Goal: Task Accomplishment & Management: Complete application form

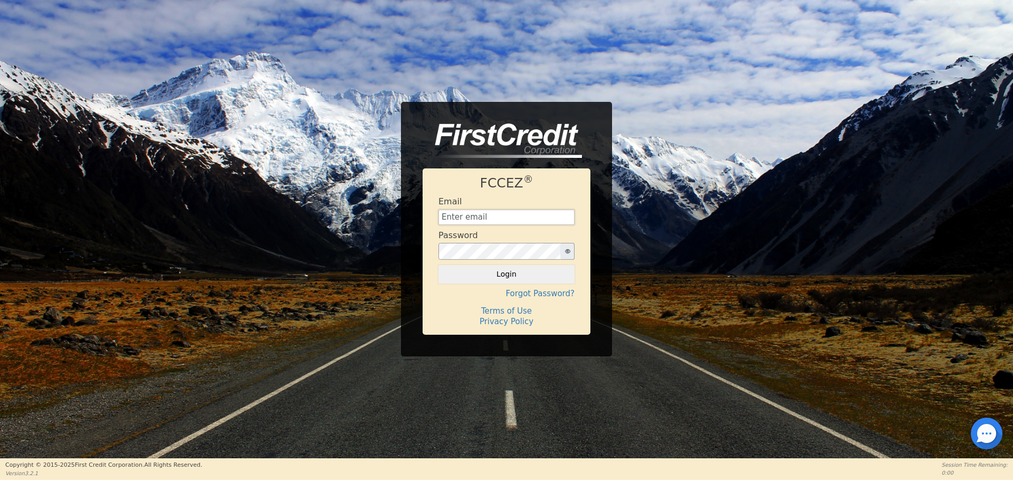
type input "[EMAIL_ADDRESS][DOMAIN_NAME]"
click at [508, 283] on div "FCCEZ ® Email [EMAIL_ADDRESS][DOMAIN_NAME] Password Login Forgot Password? Term…" at bounding box center [507, 251] width 168 height 166
click at [502, 278] on button "Login" at bounding box center [506, 274] width 136 height 18
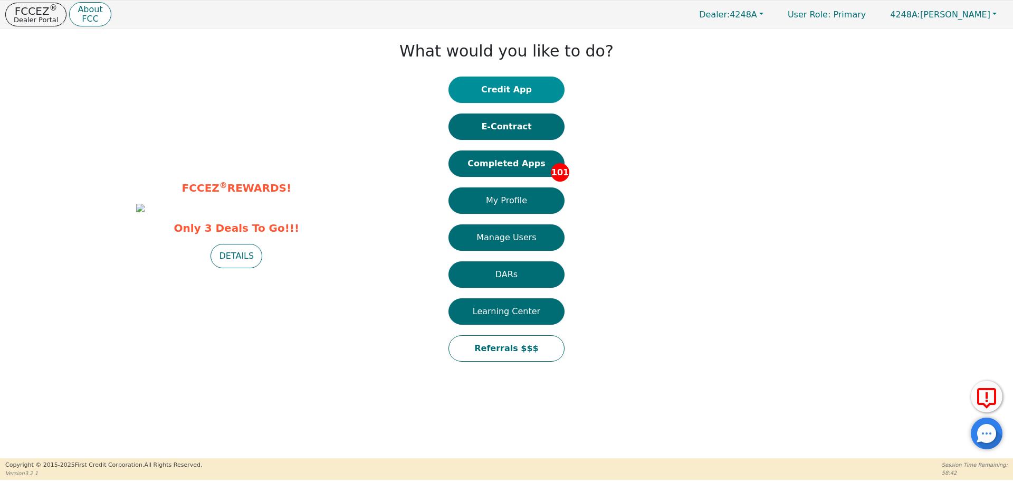
click at [483, 87] on button "Credit App" at bounding box center [506, 89] width 116 height 26
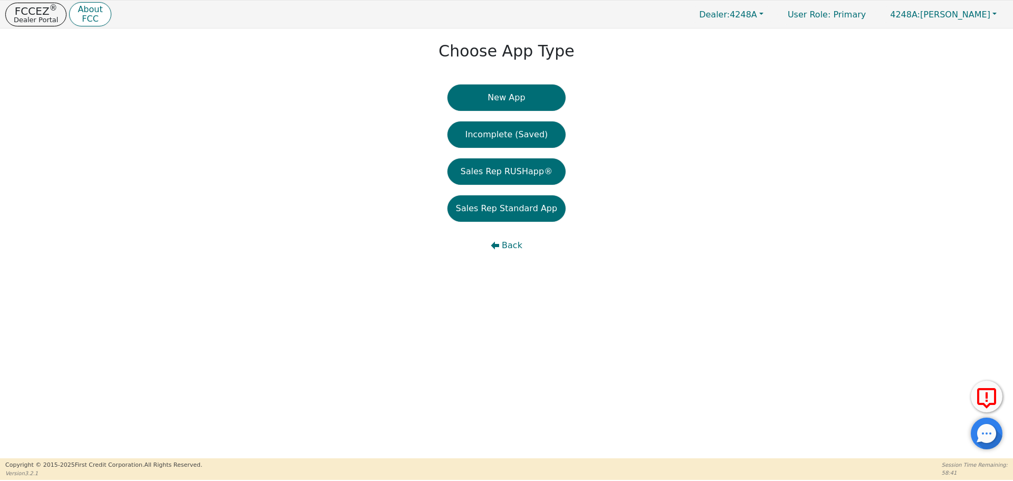
click at [483, 87] on button "New App" at bounding box center [506, 97] width 118 height 26
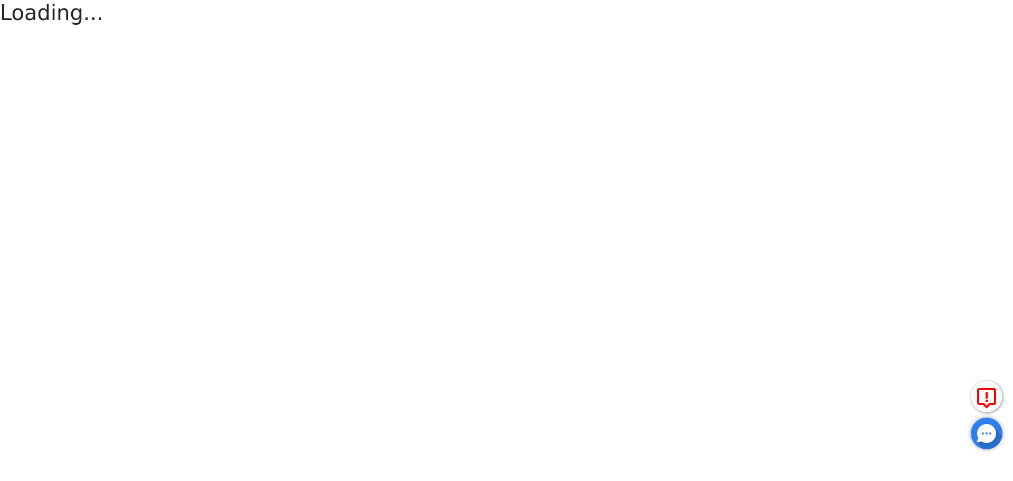
click at [483, 28] on html "FCCEZ ® Dealer Portal About FCC Dealer: 4248A User Role : Primary 4248A: [PERSO…" at bounding box center [506, 14] width 1013 height 28
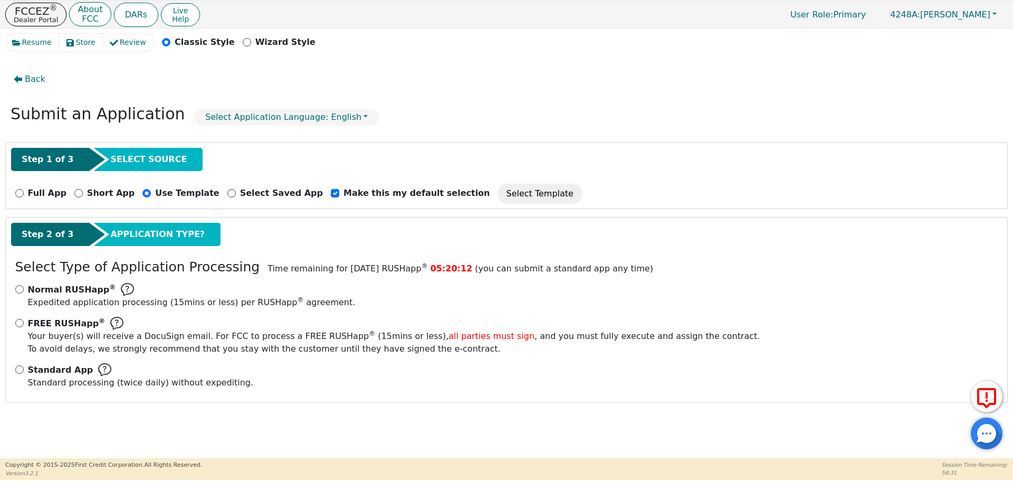
click at [26, 371] on div "Standard App Standard processing (twice daily) without expediting." at bounding box center [506, 376] width 983 height 26
click at [23, 371] on input "Standard App Standard processing (twice daily) without expediting." at bounding box center [19, 369] width 8 height 8
radio input "true"
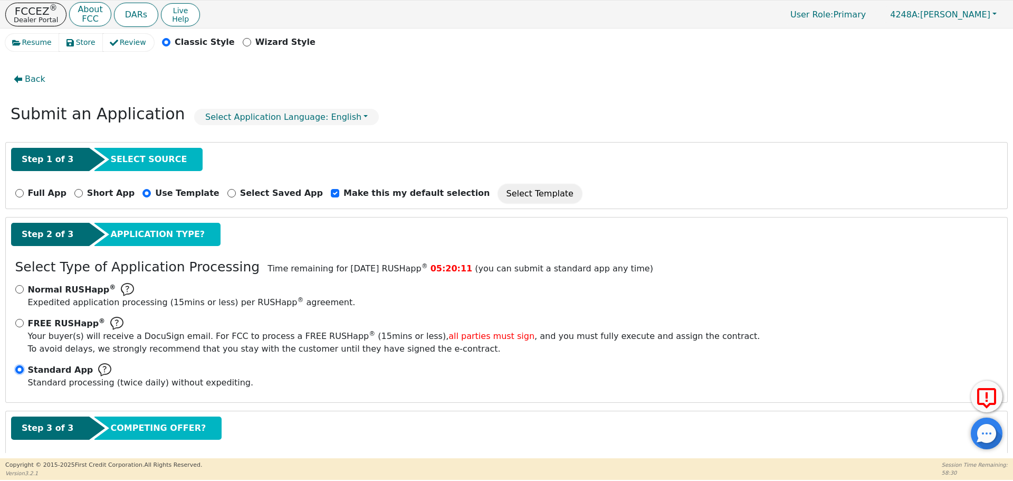
scroll to position [53, 0]
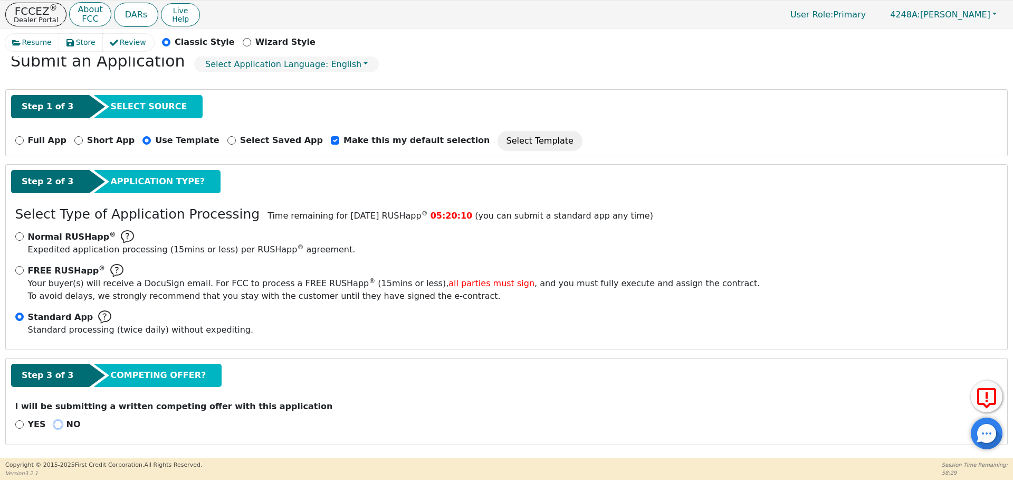
click at [58, 424] on input "NO" at bounding box center [58, 424] width 8 height 8
radio input "true"
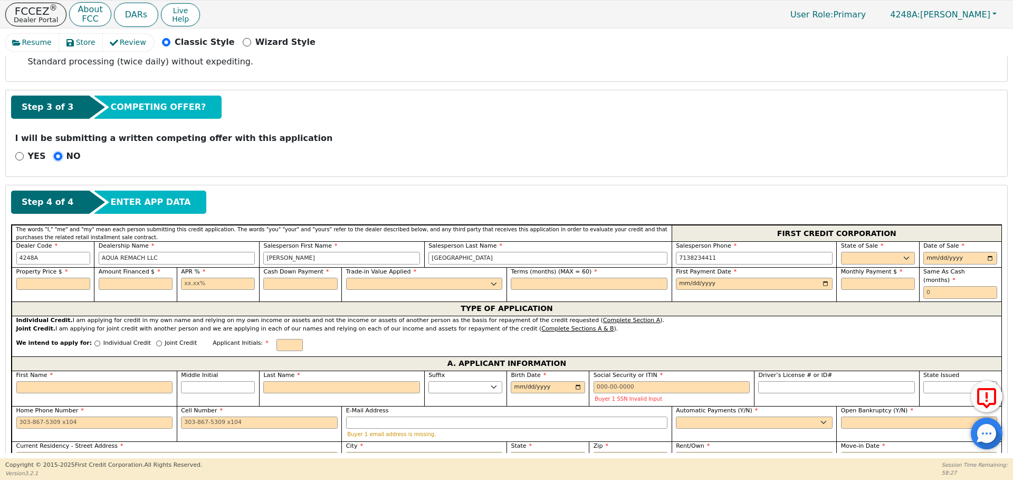
scroll to position [326, 0]
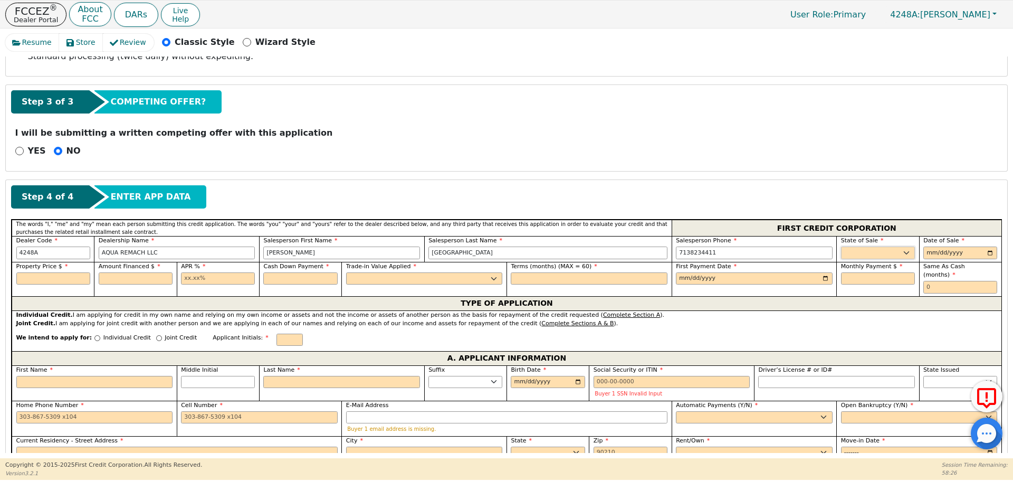
click at [880, 256] on select "AK AL AR AZ CA CO CT DC DE FL [GEOGRAPHIC_DATA] HI IA ID IL IN KS [GEOGRAPHIC_D…" at bounding box center [878, 252] width 74 height 13
select select "[GEOGRAPHIC_DATA]"
click at [841, 246] on select "AK AL AR AZ CA CO CT DC DE FL [GEOGRAPHIC_DATA] HI IA ID IL IN KS [GEOGRAPHIC_D…" at bounding box center [878, 252] width 74 height 13
type input "[DATE]"
type input "8500.00"
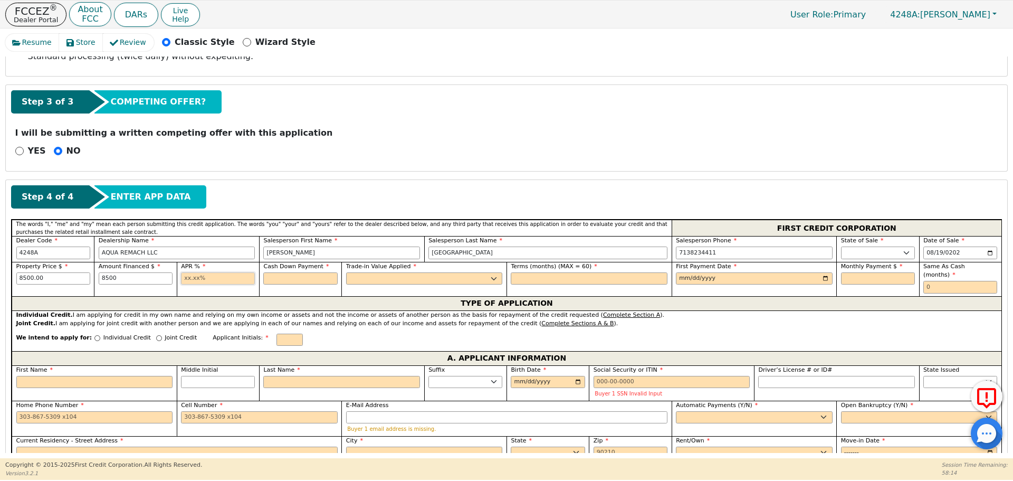
type input "8500.00"
type input "17.99"
type input "0.00"
select select "n"
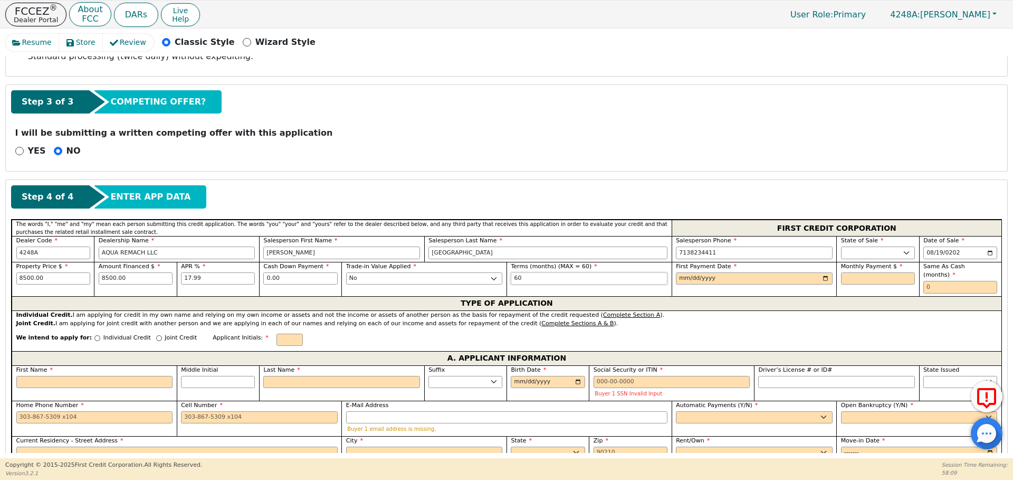
type input "60"
type input "[DATE]"
type input "215.80"
type input "0"
click at [94, 335] on input "Individual Credit" at bounding box center [97, 338] width 6 height 6
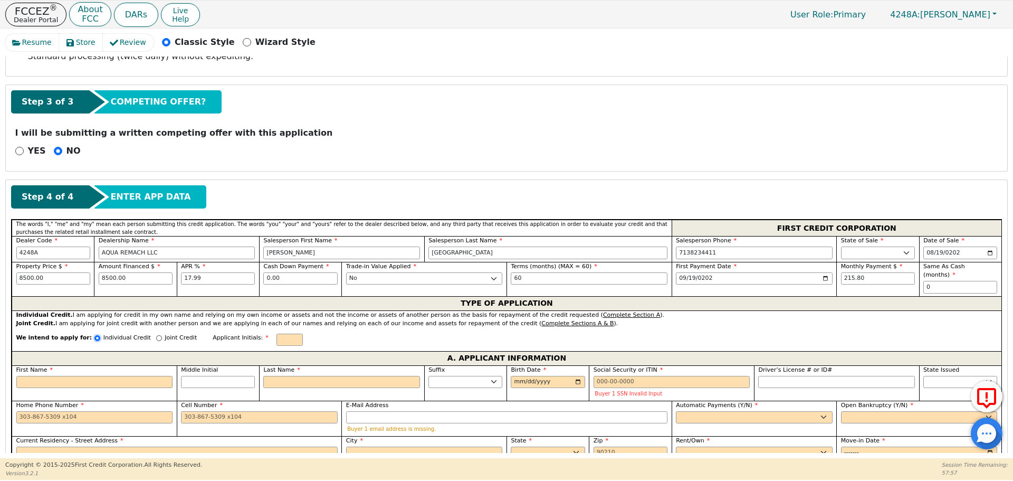
radio input "true"
click at [100, 366] on label "First Name" at bounding box center [94, 370] width 157 height 9
click at [100, 376] on input "First Name" at bounding box center [94, 382] width 157 height 13
click at [103, 376] on input "First Name" at bounding box center [94, 382] width 157 height 13
type input "R"
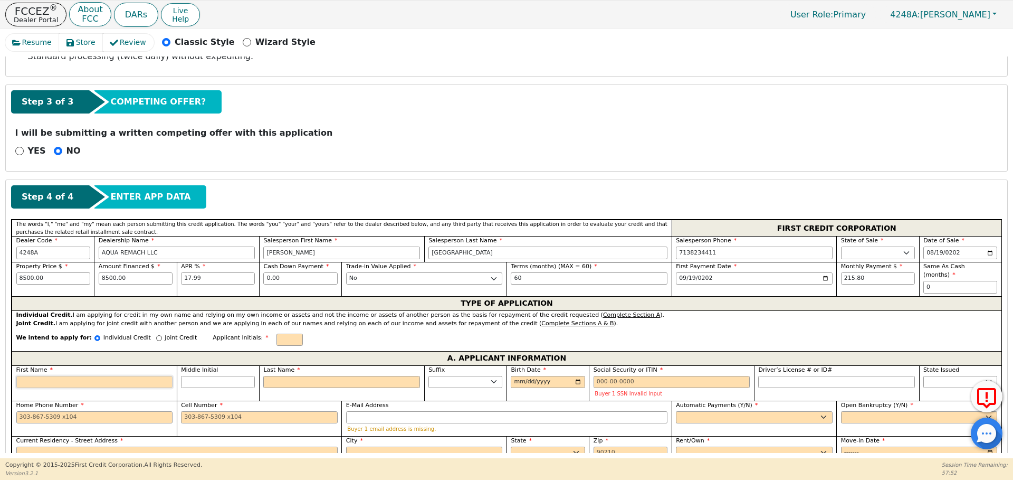
type input "R"
type input "Re"
type input "Rey"
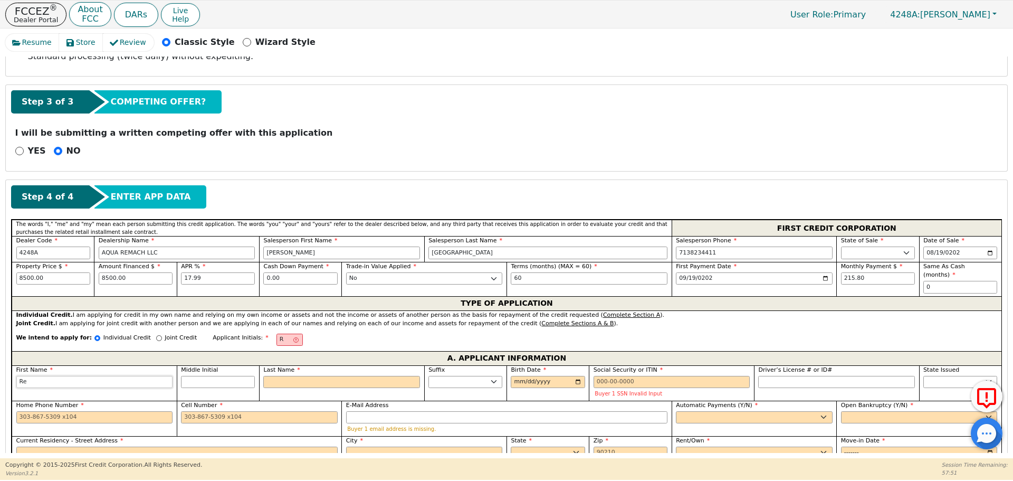
type input "Rey"
type input "Reyn"
type input "[PERSON_NAME]"
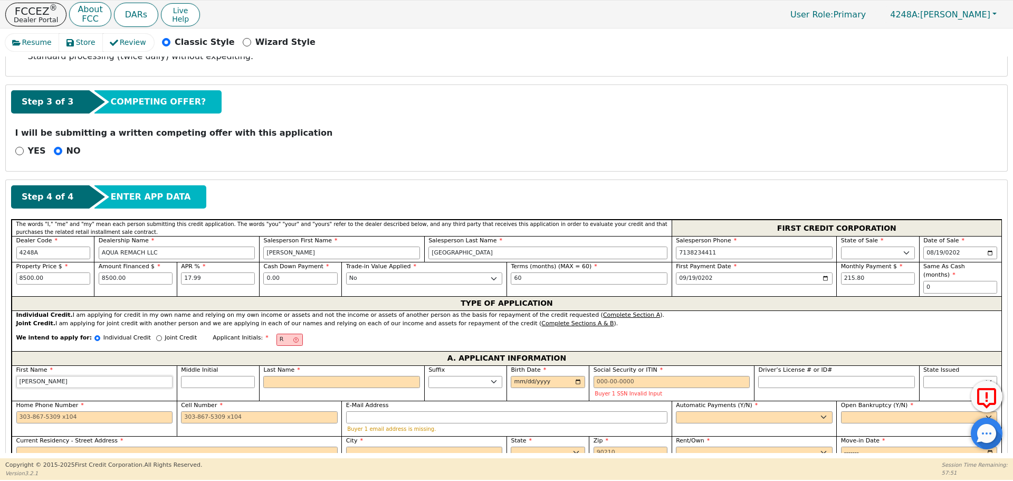
type input "Reynal"
type input "[PERSON_NAME]"
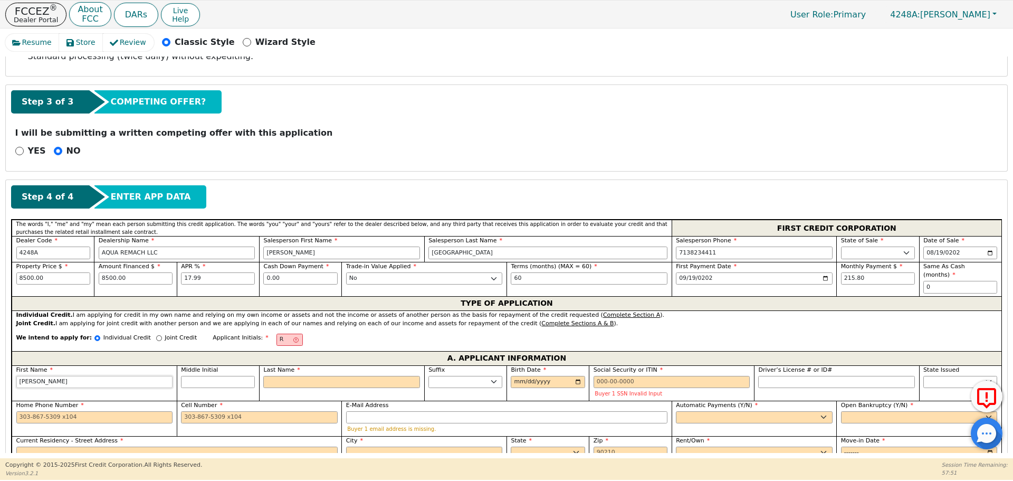
type input "[PERSON_NAME]"
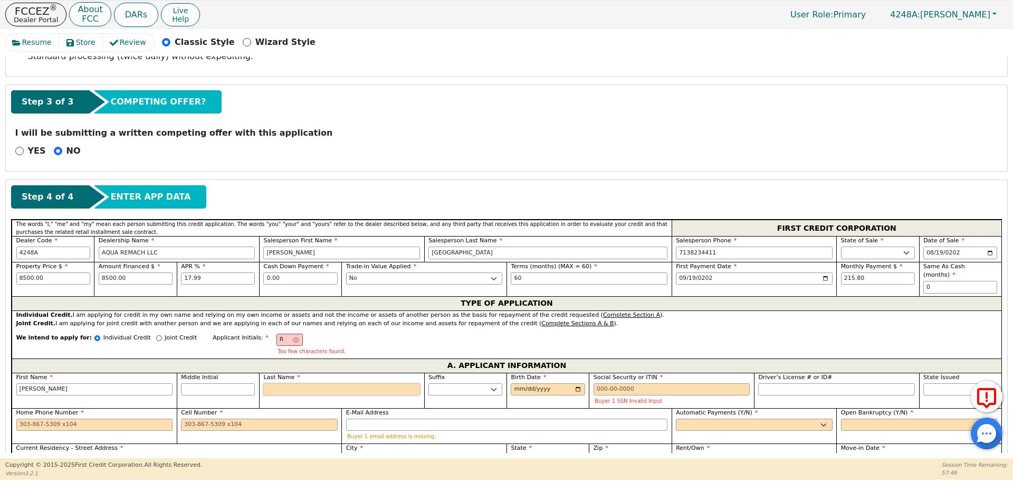
type input "O"
type input "RO"
type input "[PERSON_NAME]"
type input "Ov"
type input "[PERSON_NAME]"
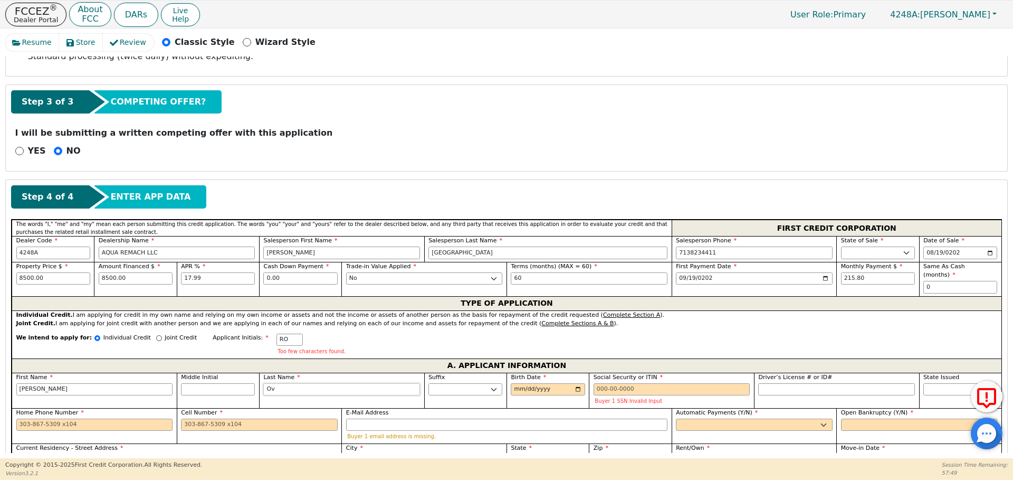
type input "Ovi"
type input "[PERSON_NAME]"
type input "Ovie"
type input "[PERSON_NAME]"
type input "Ovied"
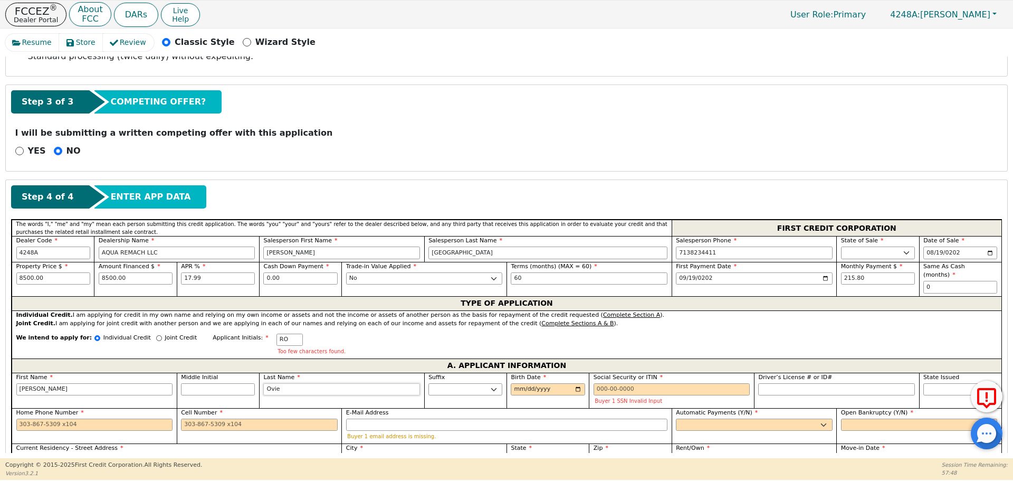
type input "[PERSON_NAME]"
type input "[GEOGRAPHIC_DATA]"
type input "[PERSON_NAME]"
type input "[GEOGRAPHIC_DATA]"
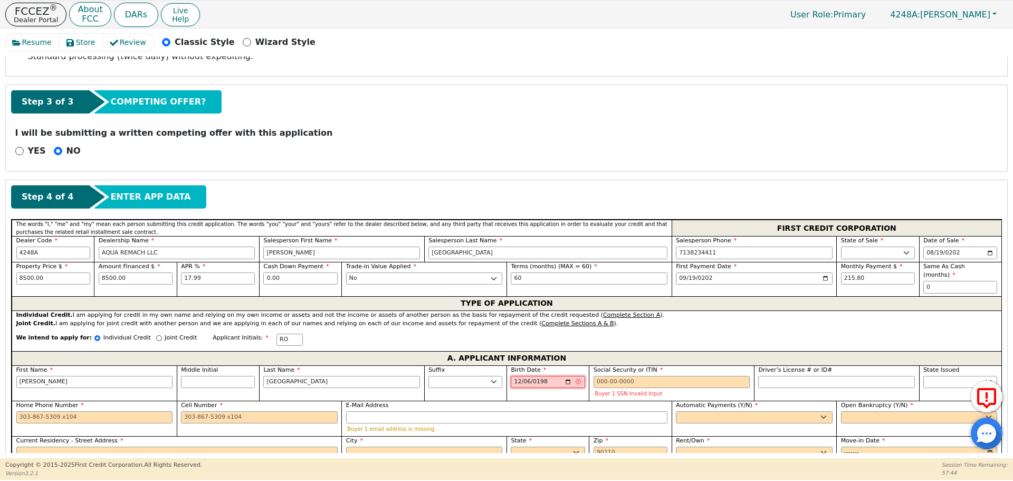
type input "[DATE]"
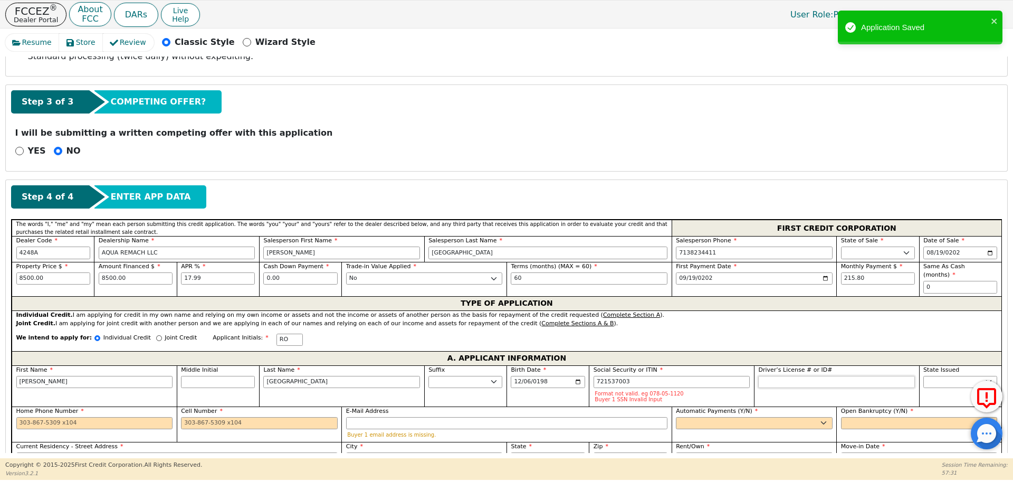
type input "***-**-7003"
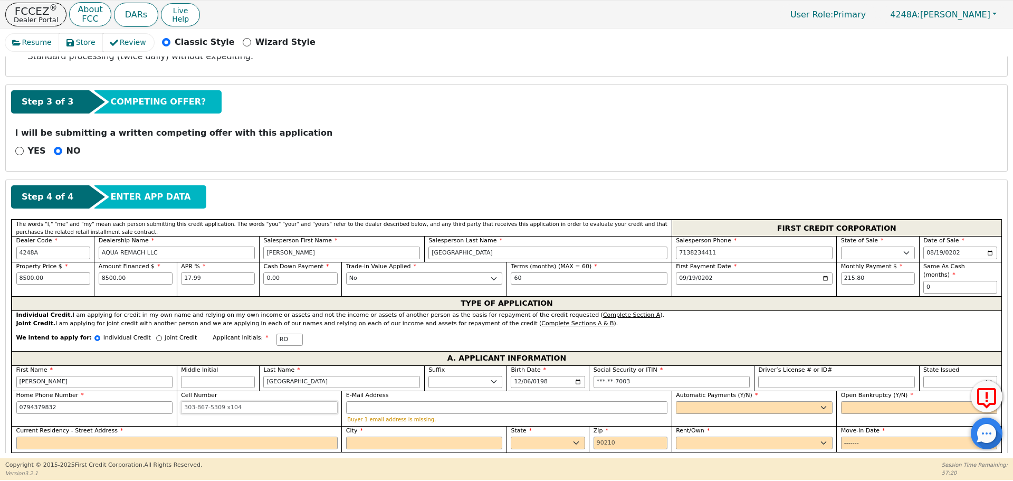
type input "079-437-9832"
select select "y"
type input "[PERSON_NAME]"
select select "n"
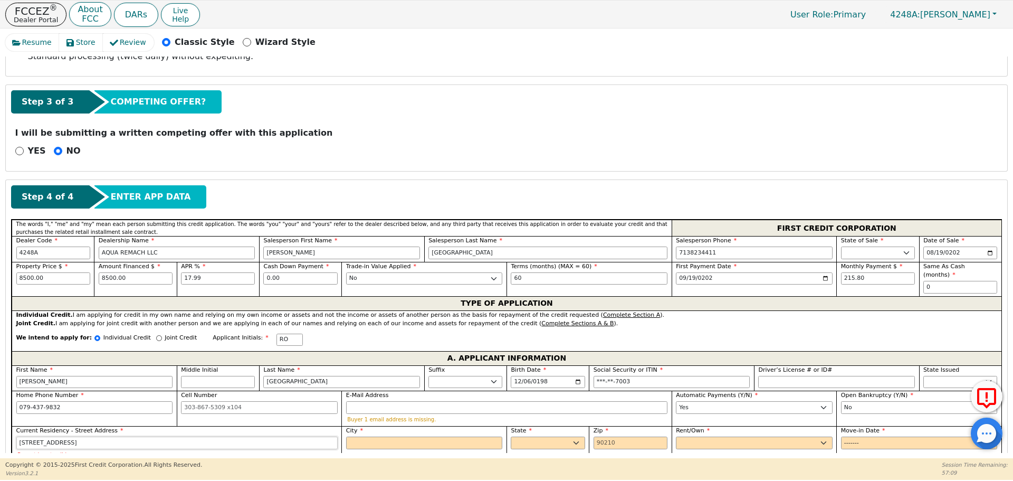
type input "[STREET_ADDRESS]"
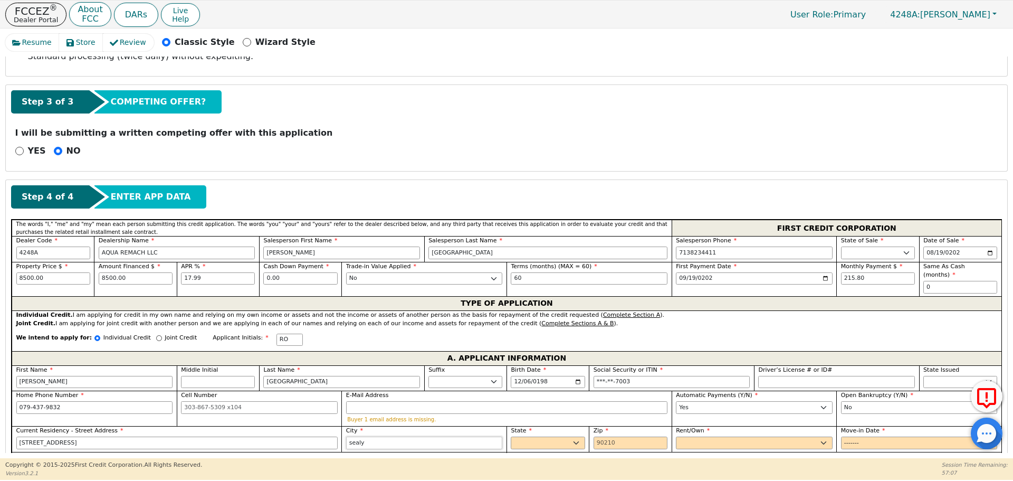
type input "sealy"
select select "[GEOGRAPHIC_DATA]"
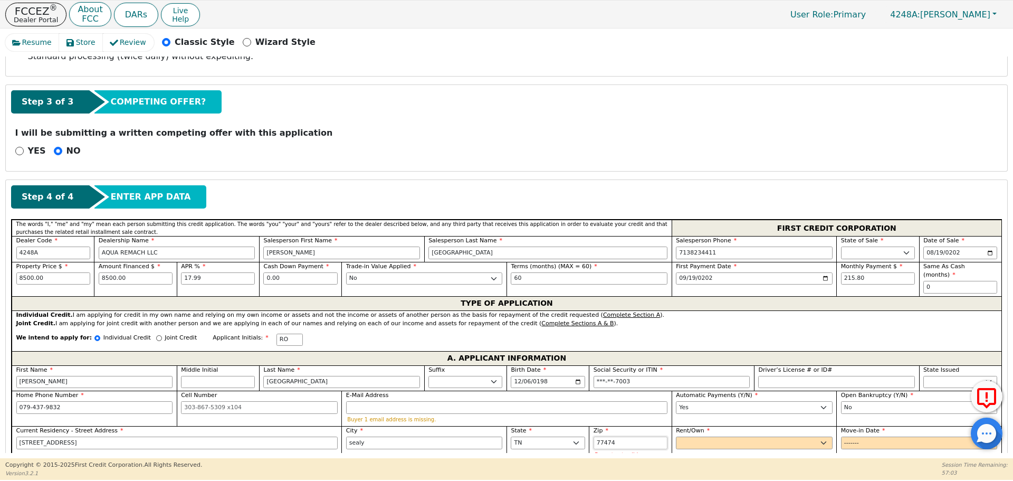
type input "77474"
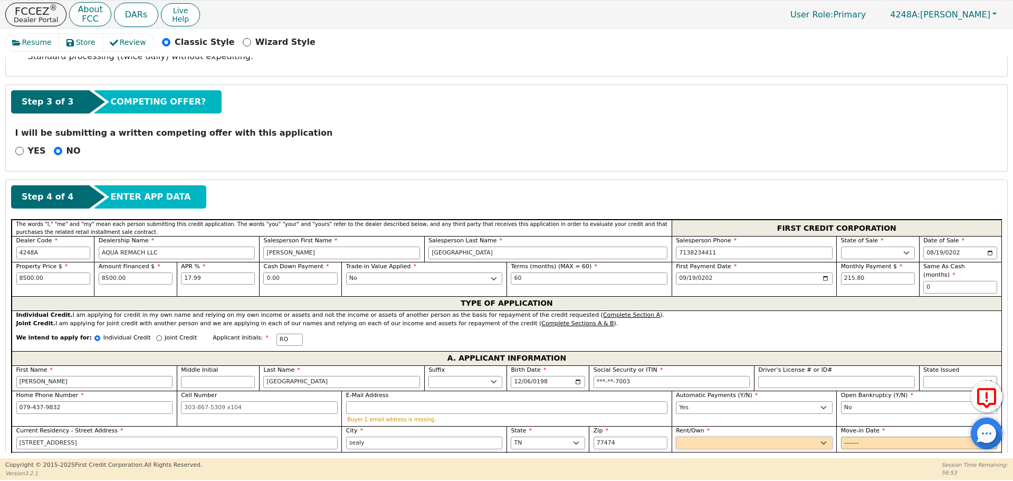
scroll to position [403, 0]
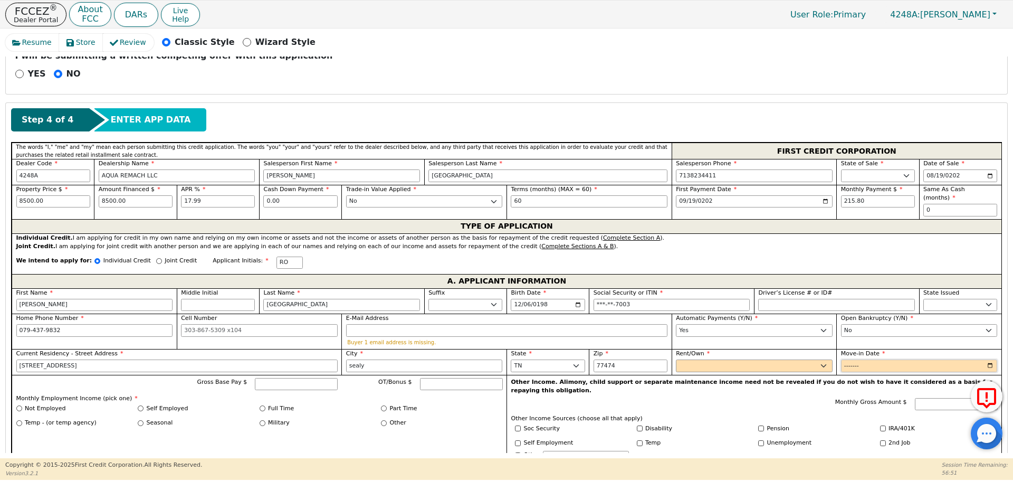
click at [841, 359] on input "Move-in Date" at bounding box center [919, 365] width 157 height 13
type input "0202-01"
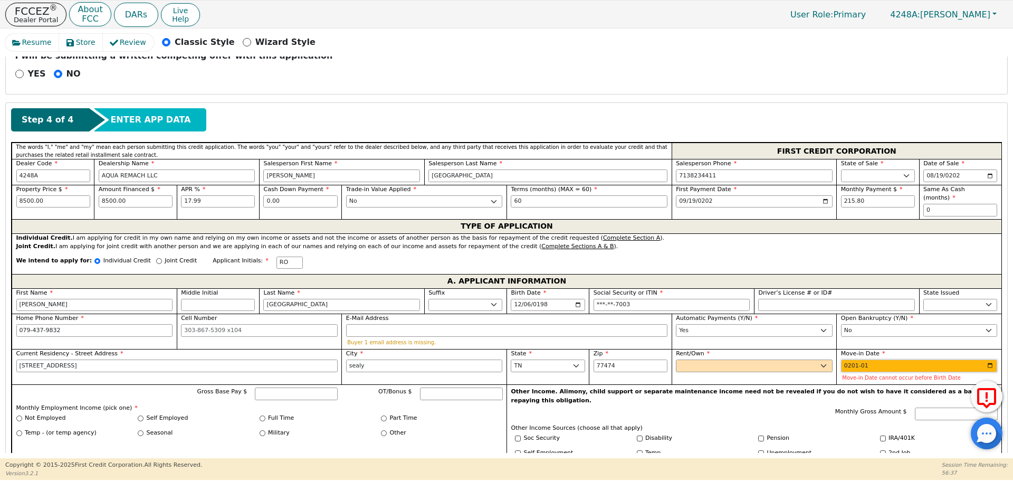
type input "2018-01"
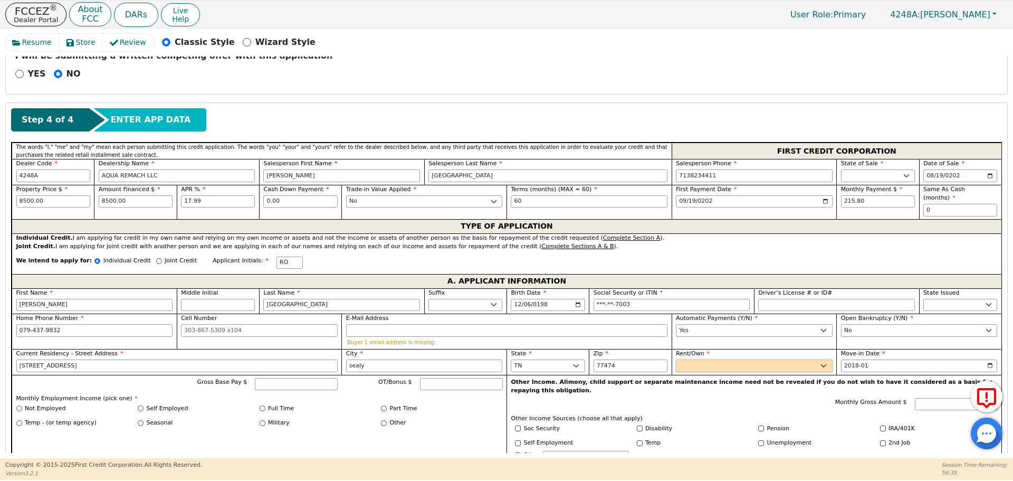
click at [697, 359] on select "Rent Own" at bounding box center [754, 365] width 157 height 13
click at [676, 359] on select "Rent Own" at bounding box center [754, 365] width 157 height 13
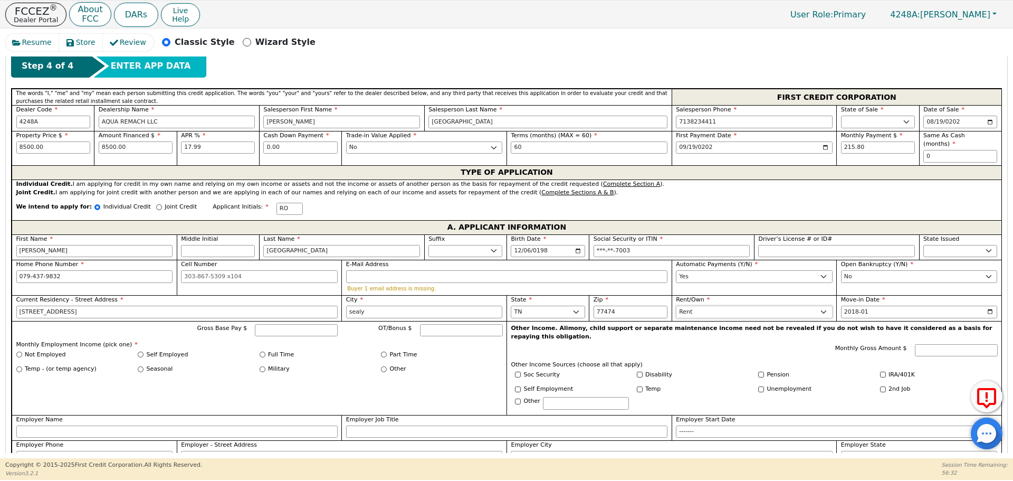
scroll to position [473, 0]
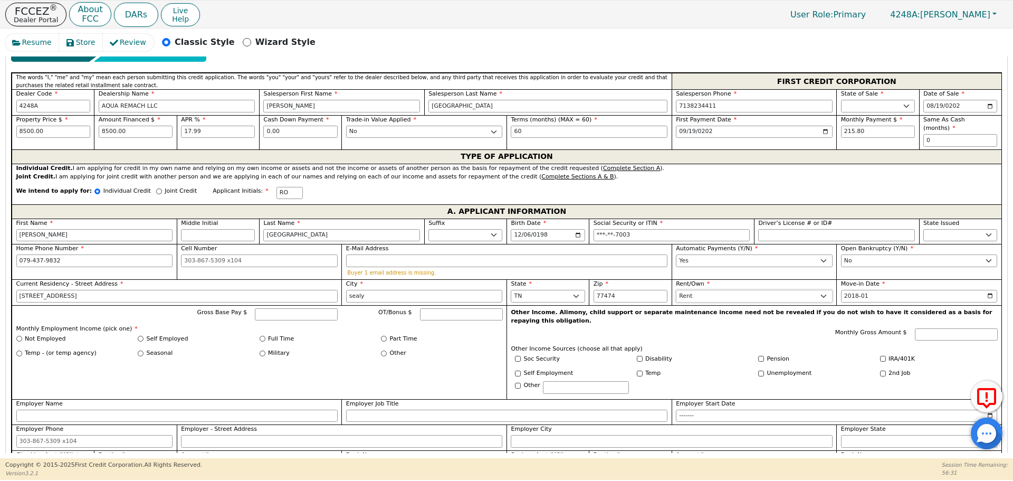
click at [724, 290] on select "Rent Own" at bounding box center [754, 296] width 157 height 13
click at [676, 290] on select "Rent Own" at bounding box center [754, 296] width 157 height 13
click at [687, 291] on select "Rent Own" at bounding box center [754, 296] width 157 height 13
select select "Rent"
click at [676, 290] on select "Rent Own" at bounding box center [754, 296] width 157 height 13
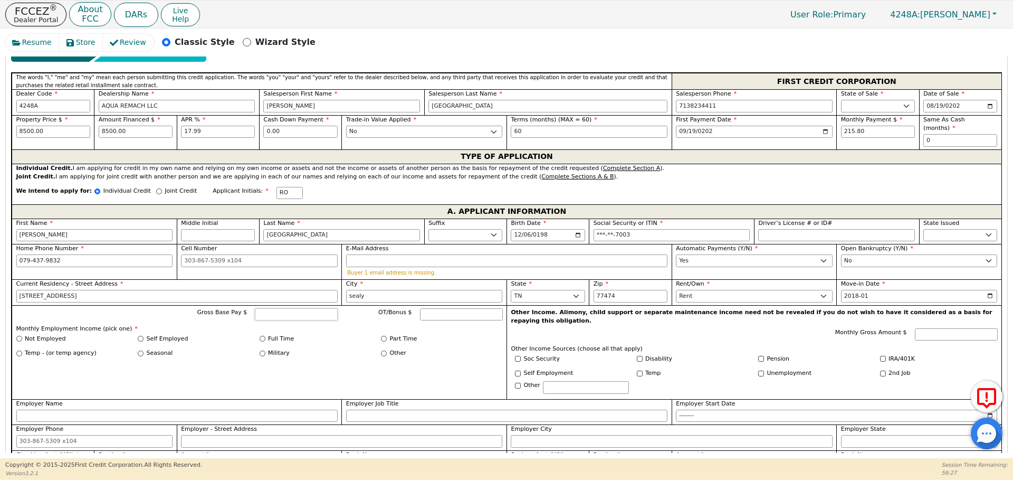
click at [282, 308] on input "Gross Base Pay $" at bounding box center [296, 314] width 83 height 13
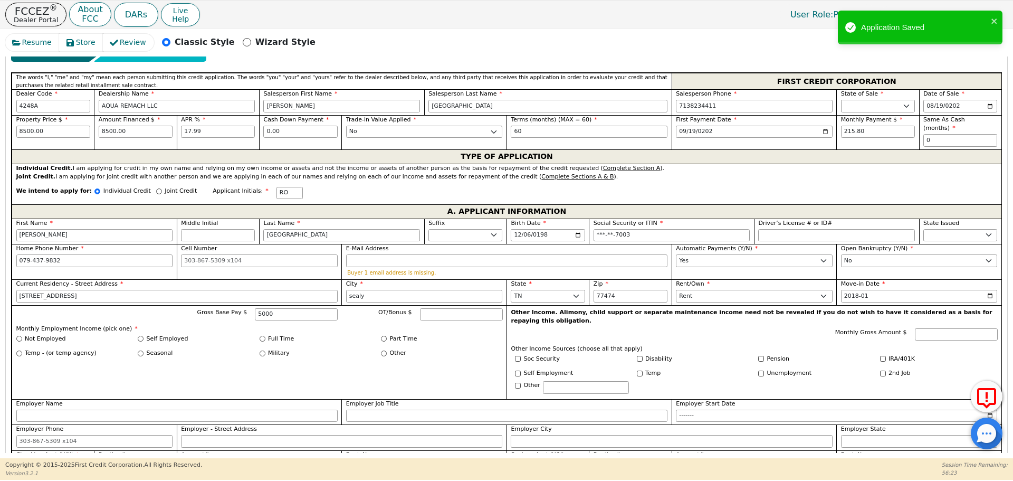
click at [260, 334] on div "Full Time" at bounding box center [321, 338] width 122 height 9
type input "5000.00"
click at [262, 336] on input "Full Time" at bounding box center [263, 339] width 6 height 6
radio input "true"
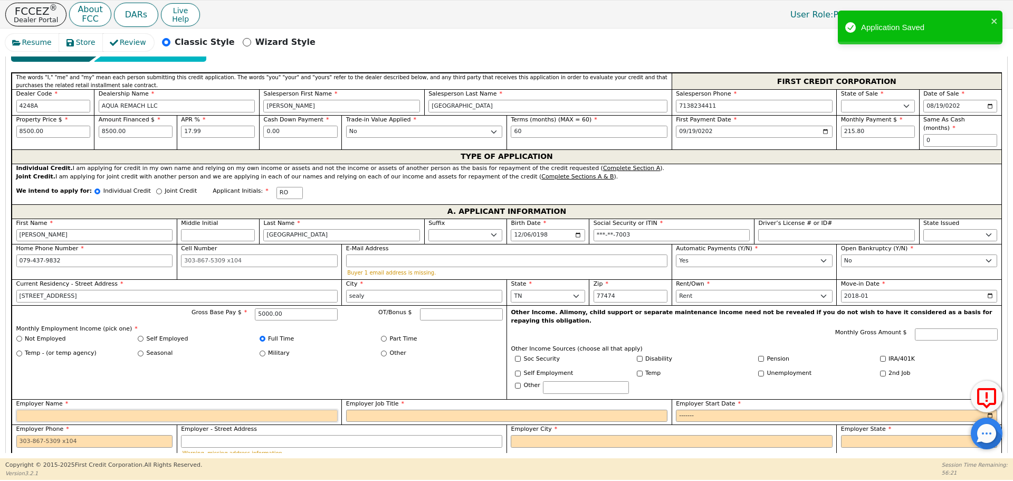
click at [250, 409] on input "Employer Name" at bounding box center [176, 415] width 321 height 13
click at [242, 349] on div "Seasonal" at bounding box center [199, 353] width 122 height 9
click at [155, 334] on label "Self Employed" at bounding box center [168, 338] width 42 height 9
click at [143, 336] on input "Self Employed" at bounding box center [141, 339] width 6 height 6
radio input "true"
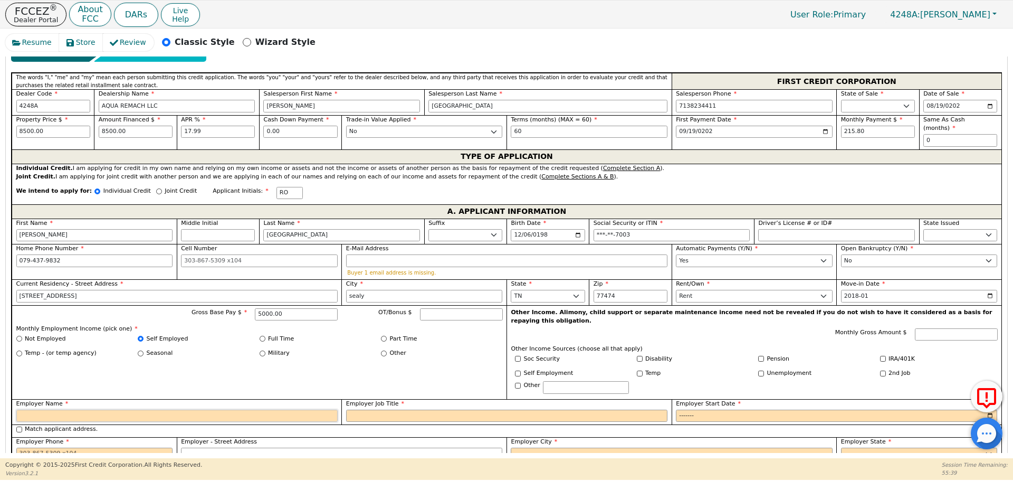
click at [188, 409] on input "Employer Name" at bounding box center [176, 415] width 321 height 13
type input "Self Employed"
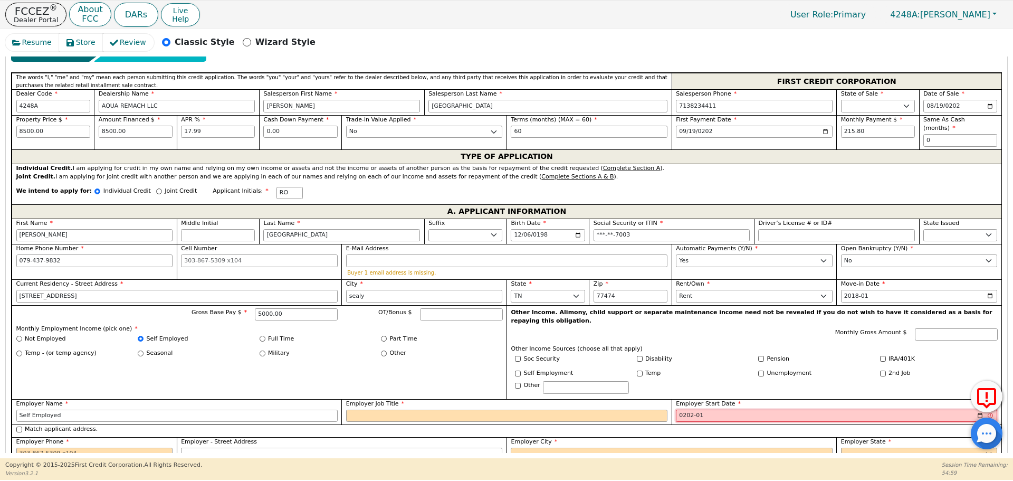
type input "2020-01"
click at [25, 254] on input "079-437-9832" at bounding box center [94, 260] width 157 height 13
type input "[PHONE_NUMBER]"
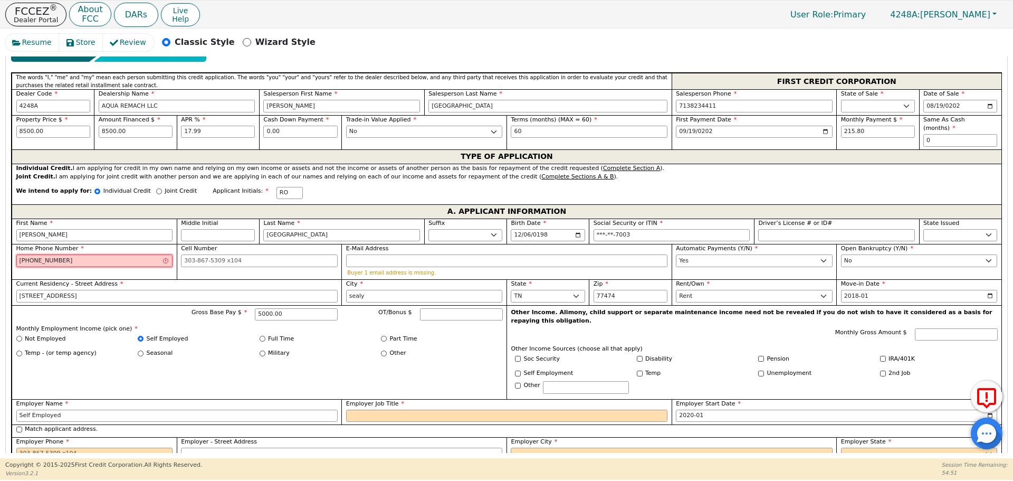
click at [25, 254] on input "[PHONE_NUMBER]" at bounding box center [94, 260] width 157 height 13
click at [240, 324] on p "Monthly Employment Income (pick one) *" at bounding box center [259, 328] width 486 height 9
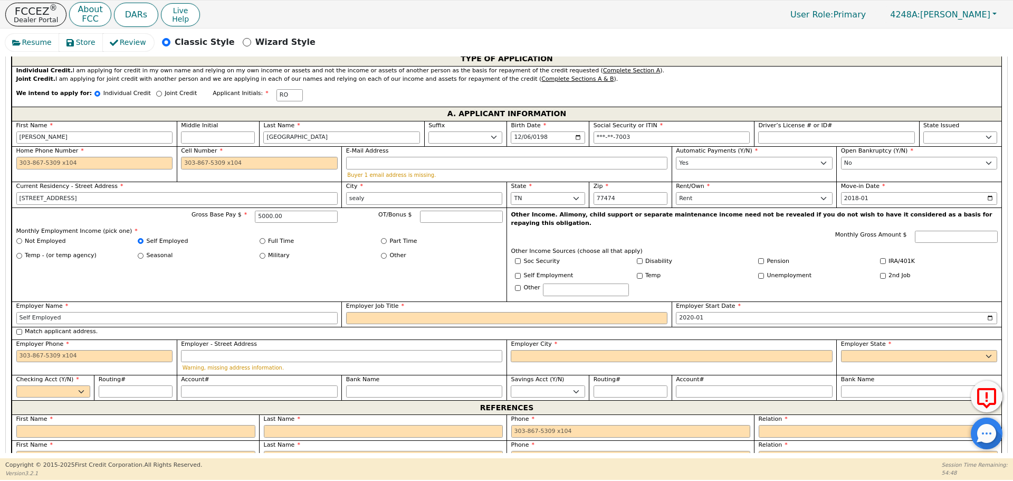
scroll to position [582, 0]
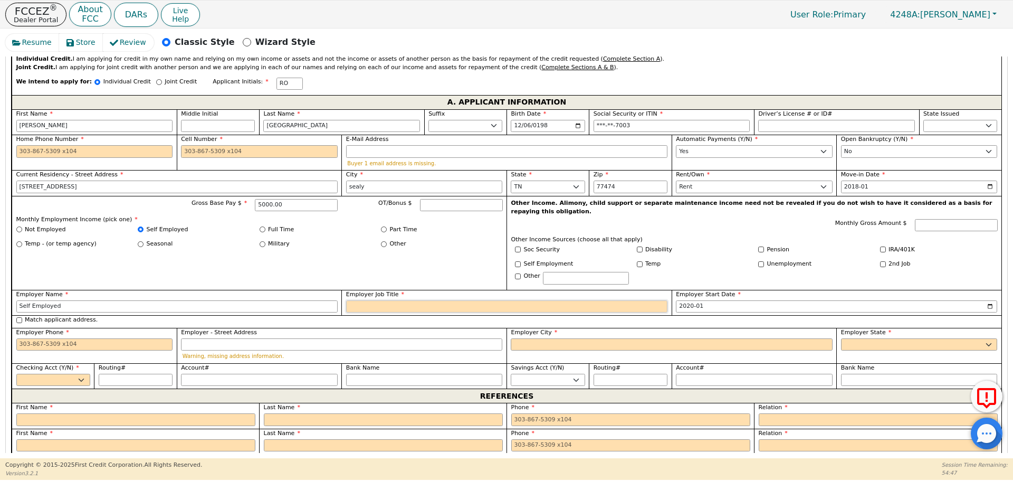
click at [448, 300] on input "Employer Job Title" at bounding box center [506, 306] width 321 height 13
click at [103, 338] on input "Employer Phone" at bounding box center [94, 344] width 157 height 13
click at [37, 363] on div "Checking Acct (Y/N) Yes No" at bounding box center [53, 374] width 74 height 23
click at [40, 373] on select "Yes No" at bounding box center [53, 379] width 74 height 13
select select "y"
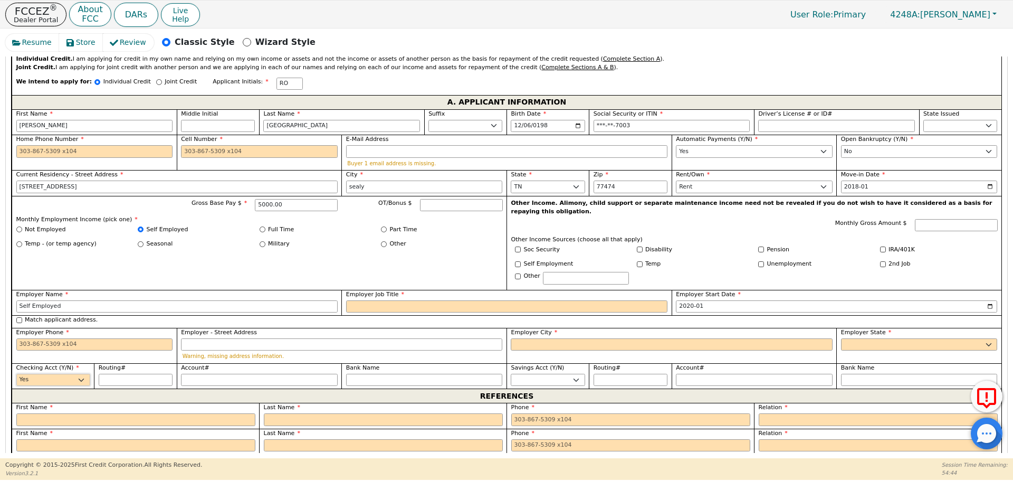
click at [16, 373] on select "Yes No" at bounding box center [53, 379] width 74 height 13
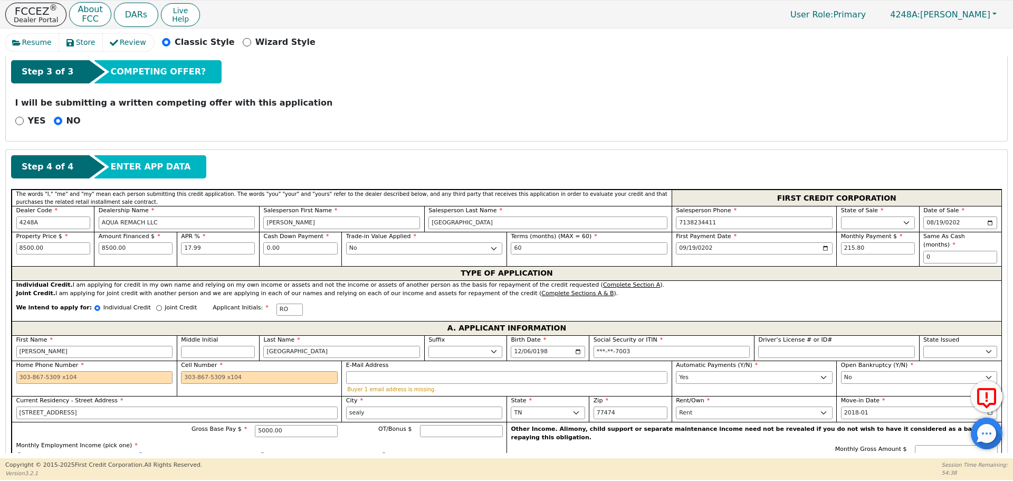
scroll to position [357, 0]
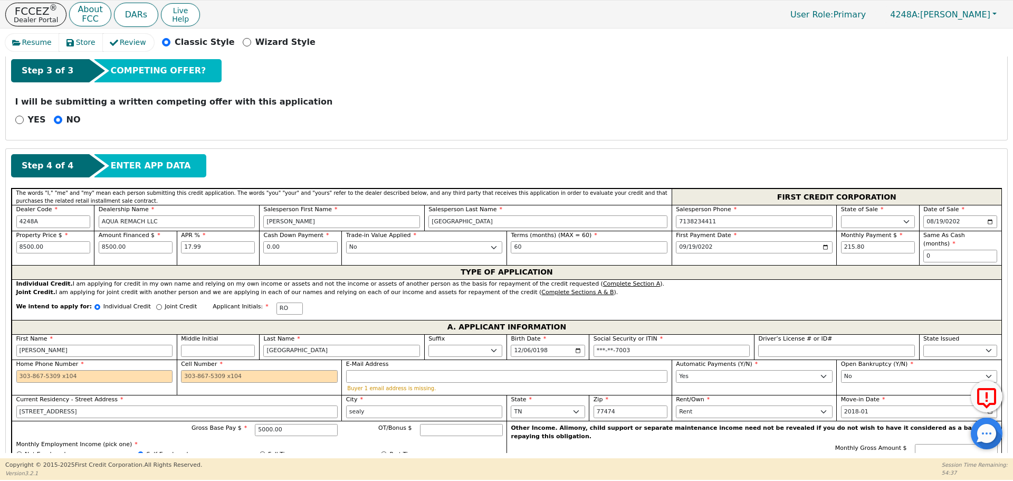
click at [156, 302] on div "Joint Credit" at bounding box center [176, 309] width 41 height 14
click at [156, 304] on input "Joint Credit" at bounding box center [159, 307] width 6 height 6
radio input "true"
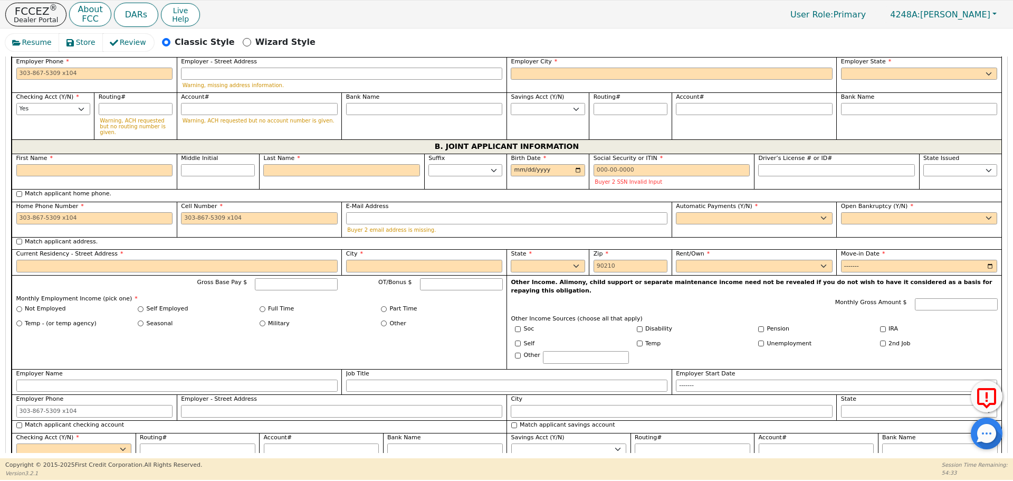
scroll to position [829, 0]
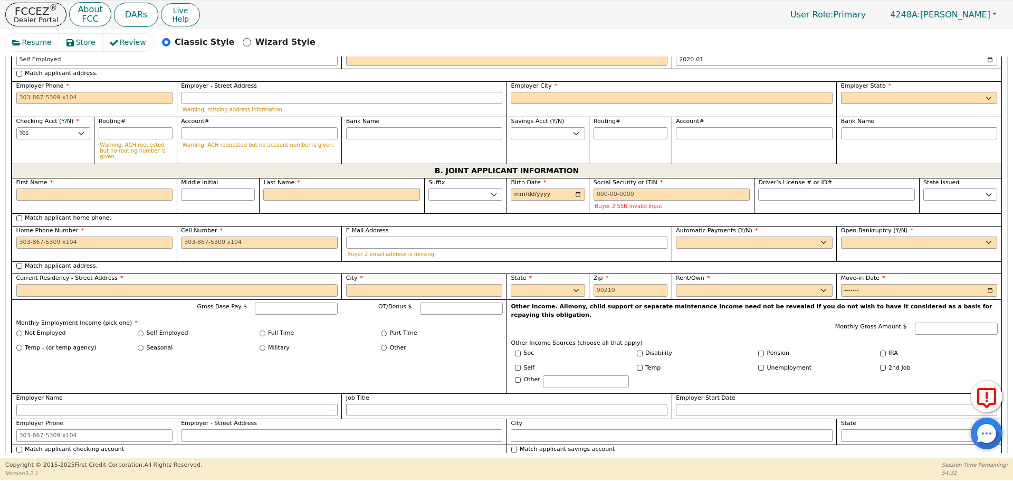
click at [99, 178] on div "First Name" at bounding box center [94, 189] width 157 height 23
click at [112, 188] on input "First Name" at bounding box center [94, 194] width 157 height 13
type input "B"
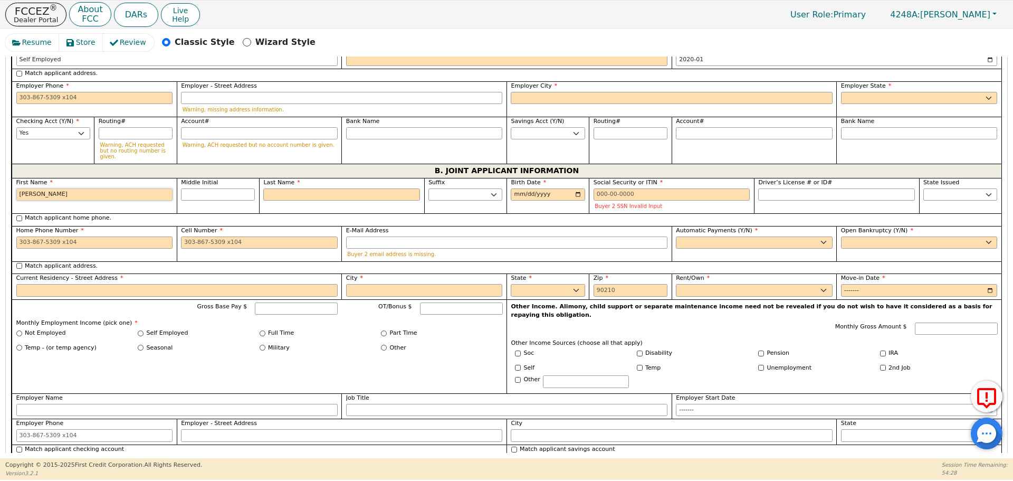
type input "Blanc"
type input "[PERSON_NAME]"
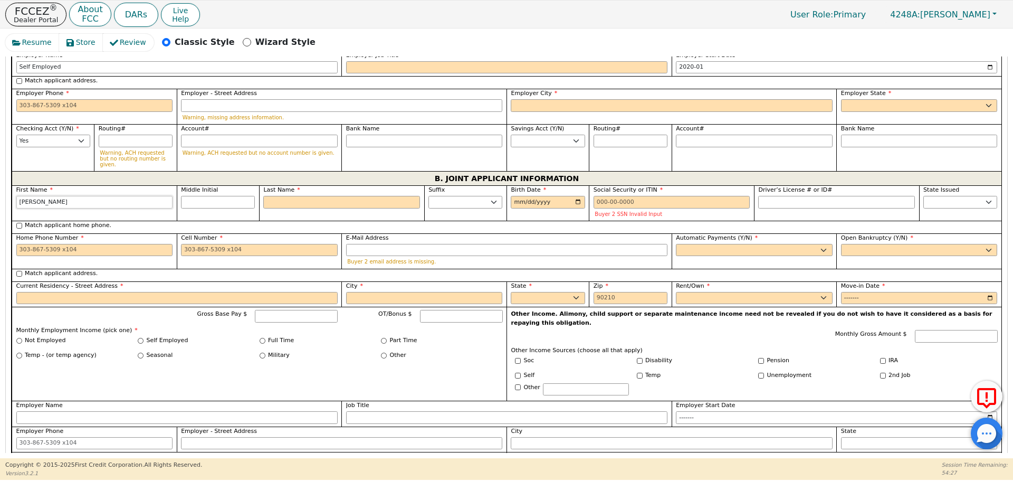
scroll to position [837, 0]
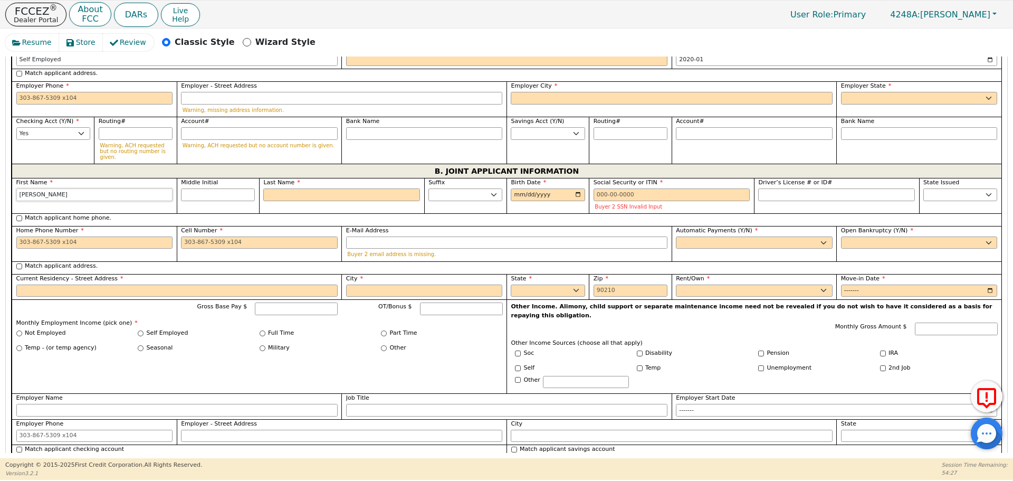
type input "[PERSON_NAME]"
type input "C"
type input "BC"
type input "[PERSON_NAME]"
type input "Ce"
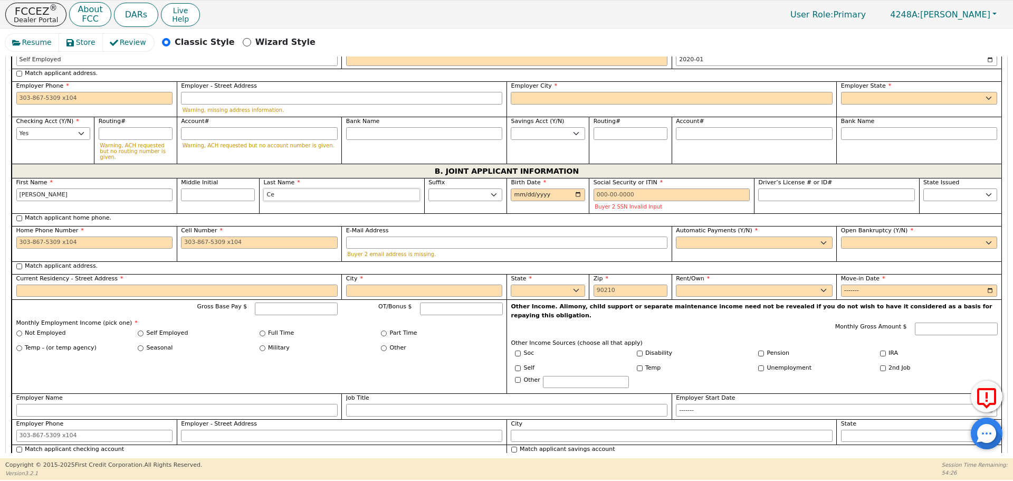
type input "[PERSON_NAME]"
type input "Cer"
type input "[PERSON_NAME]"
type input "Cerd"
type input "[PERSON_NAME]"
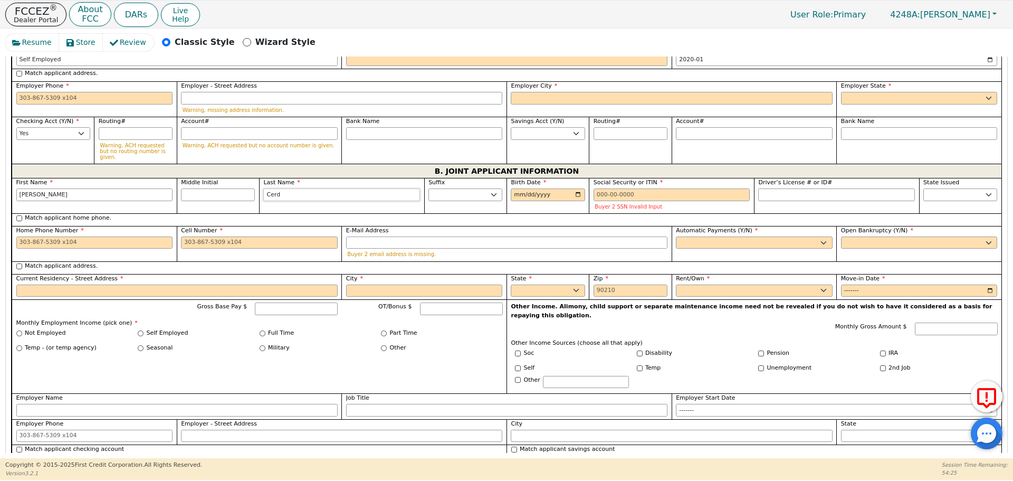
type input "[PERSON_NAME]"
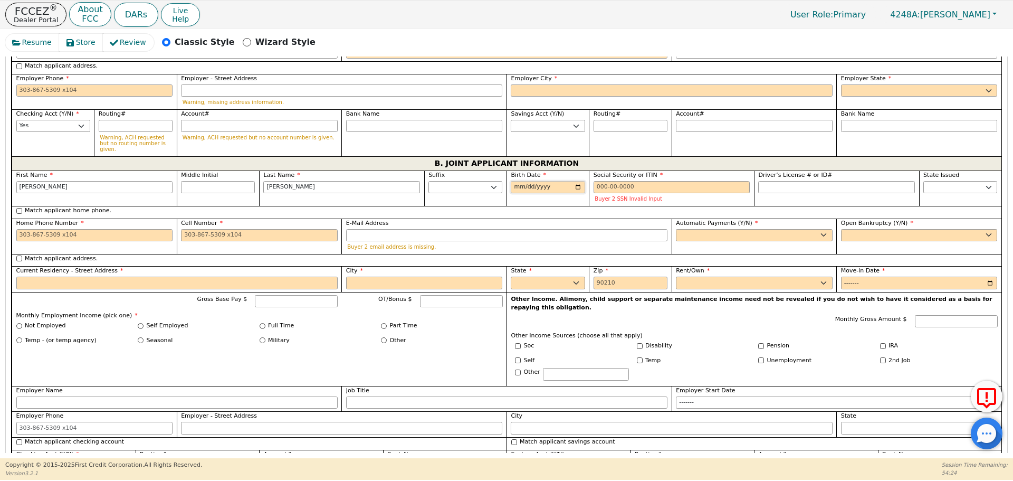
scroll to position [829, 0]
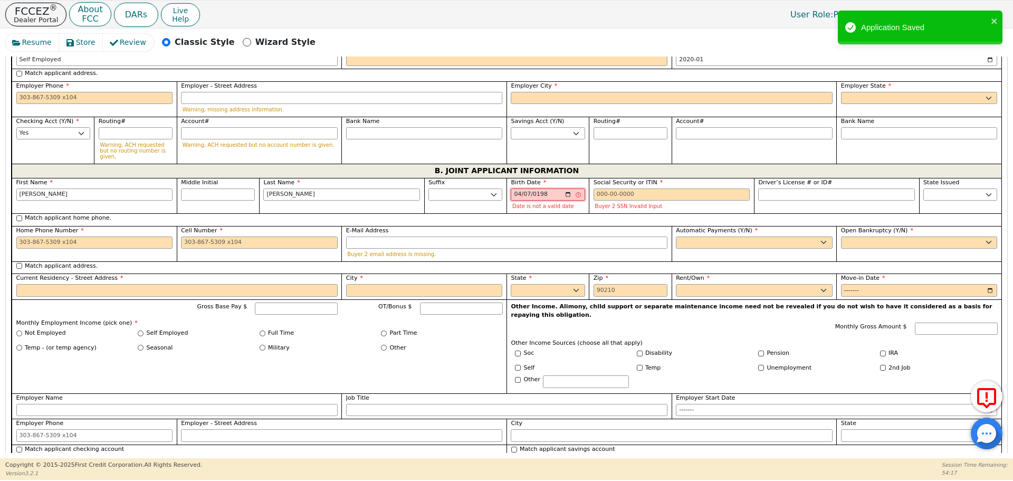
type input "[DATE]"
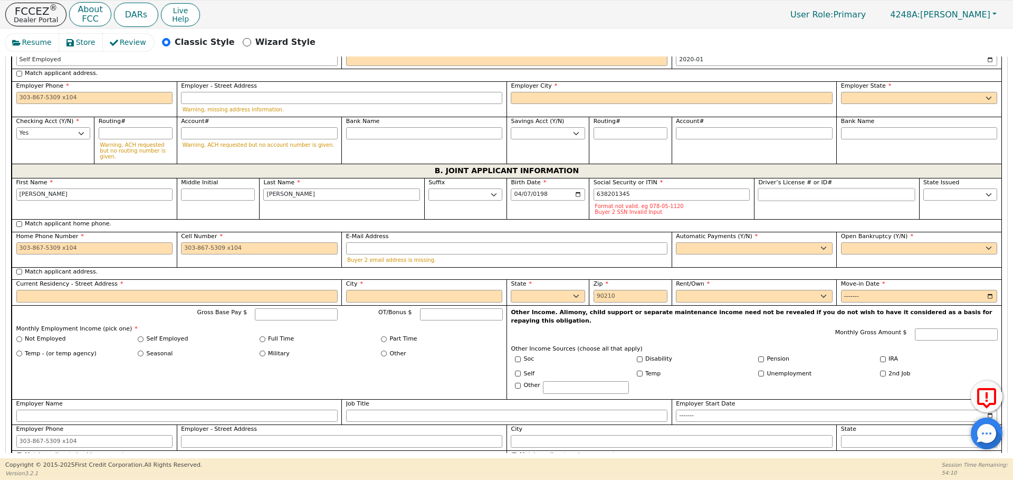
type input "***-**-1345"
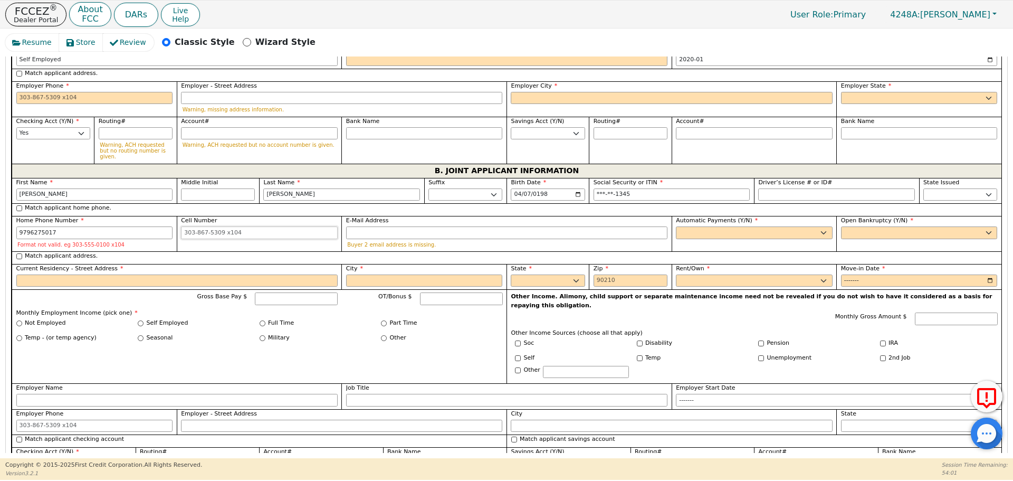
type input "[PHONE_NUMBER]"
select select "y"
type input "[PERSON_NAME]"
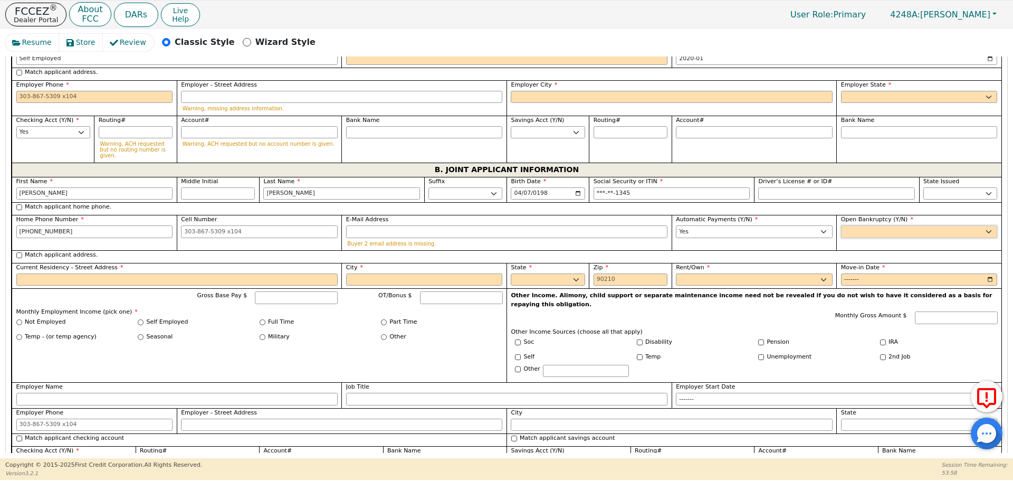
scroll to position [820, 0]
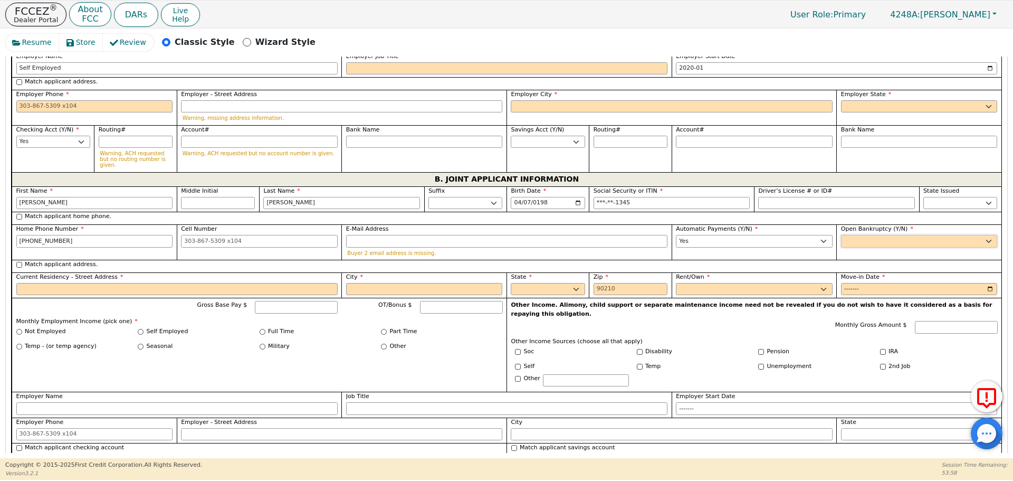
select select "n"
click at [18, 262] on input "Match applicant address." at bounding box center [19, 265] width 6 height 6
checkbox input "true"
type input "[STREET_ADDRESS]"
type input "sealy"
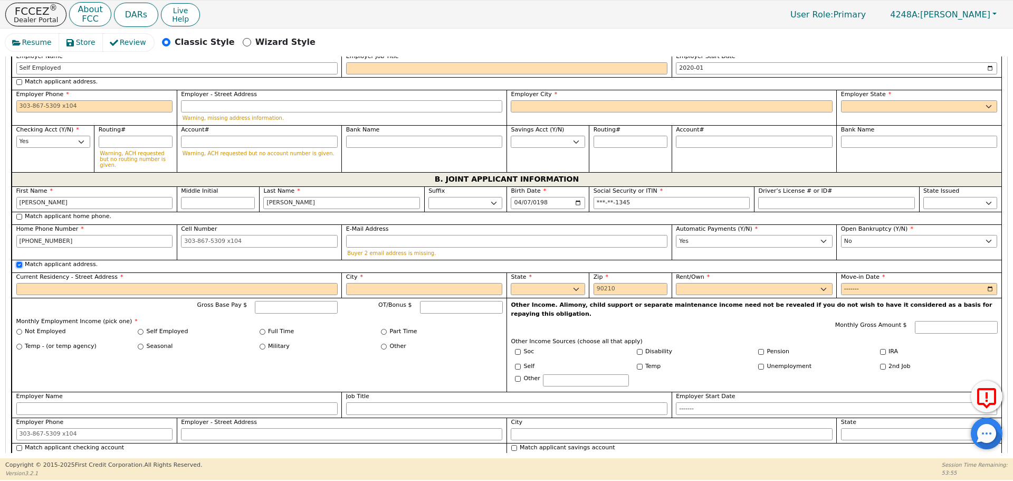
select select "[GEOGRAPHIC_DATA]"
type input "77474"
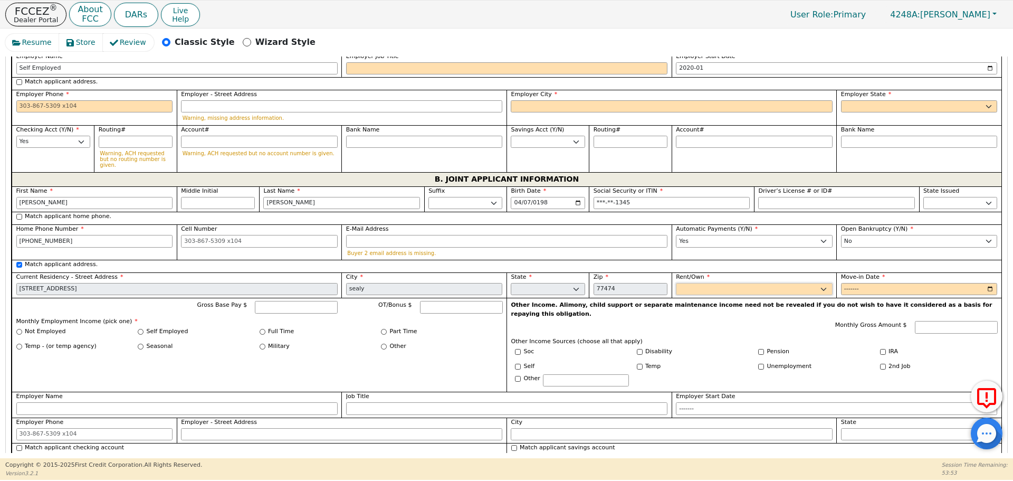
click at [736, 283] on select "Rent Own" at bounding box center [754, 289] width 157 height 13
select select "Rent"
click at [676, 283] on select "Rent Own" at bounding box center [754, 289] width 157 height 13
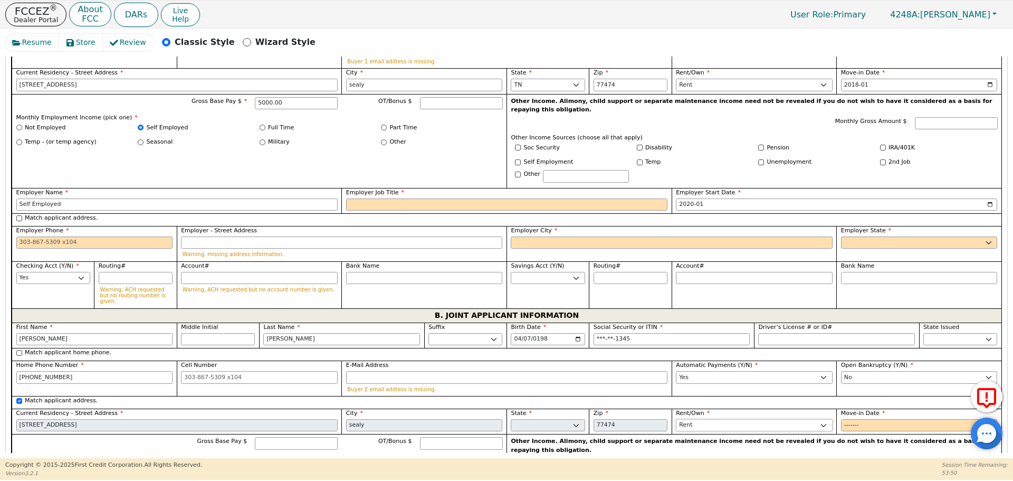
scroll to position [685, 0]
click at [849, 418] on input "Move-in Date" at bounding box center [919, 424] width 157 height 13
type input "2018-01"
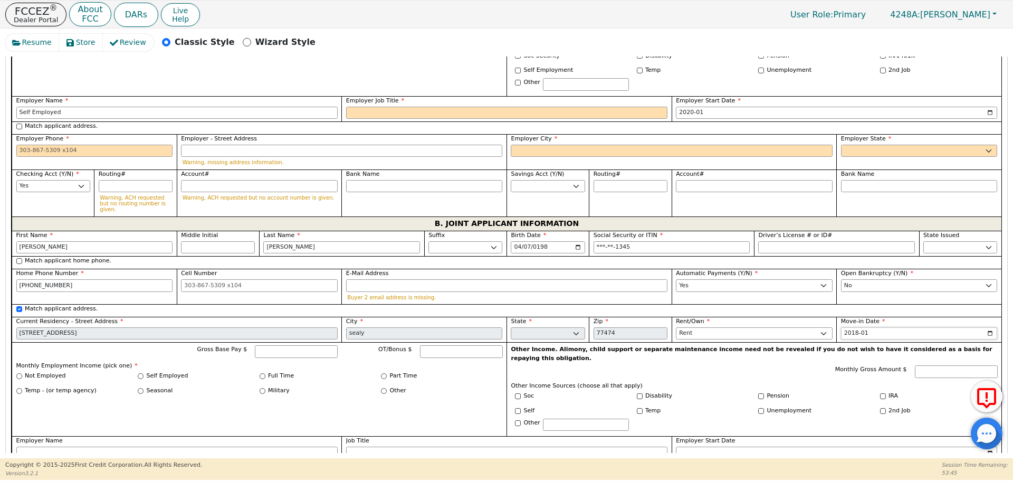
scroll to position [779, 0]
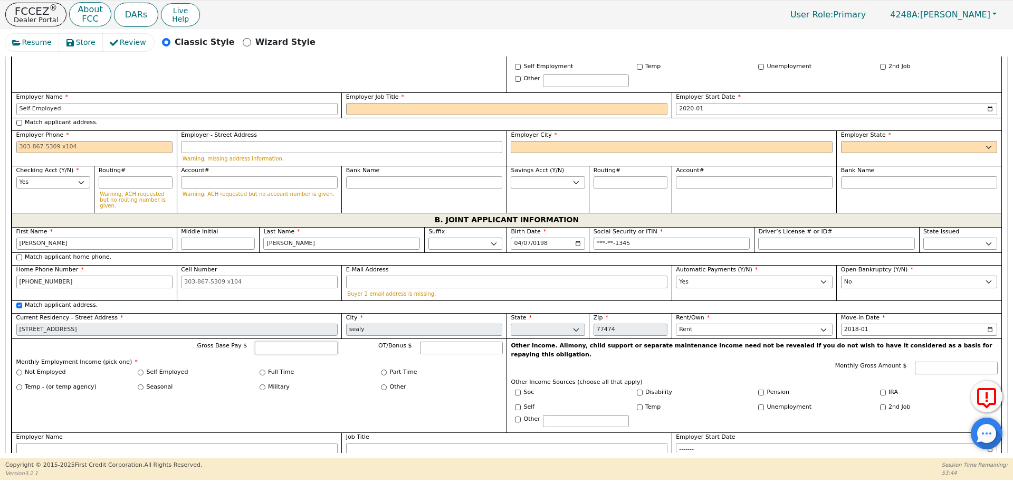
click at [283, 341] on input "Gross Base Pay $" at bounding box center [296, 347] width 83 height 13
type input "4000"
click at [263, 369] on input "Full Time" at bounding box center [263, 372] width 6 height 6
radio input "true"
type input "4000.00"
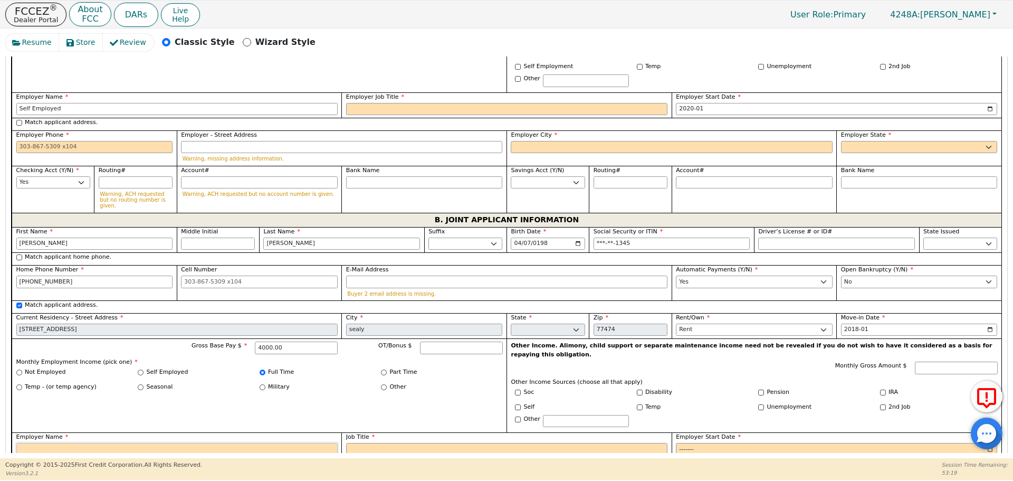
click at [186, 443] on input "Employer Name" at bounding box center [176, 449] width 321 height 13
type input "Walmat"
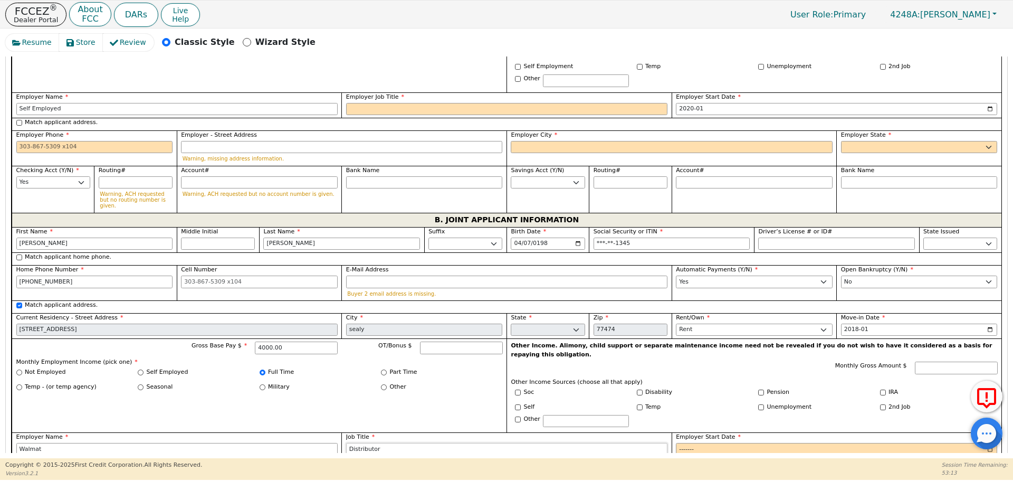
type input "Distributor"
type input "2020-02"
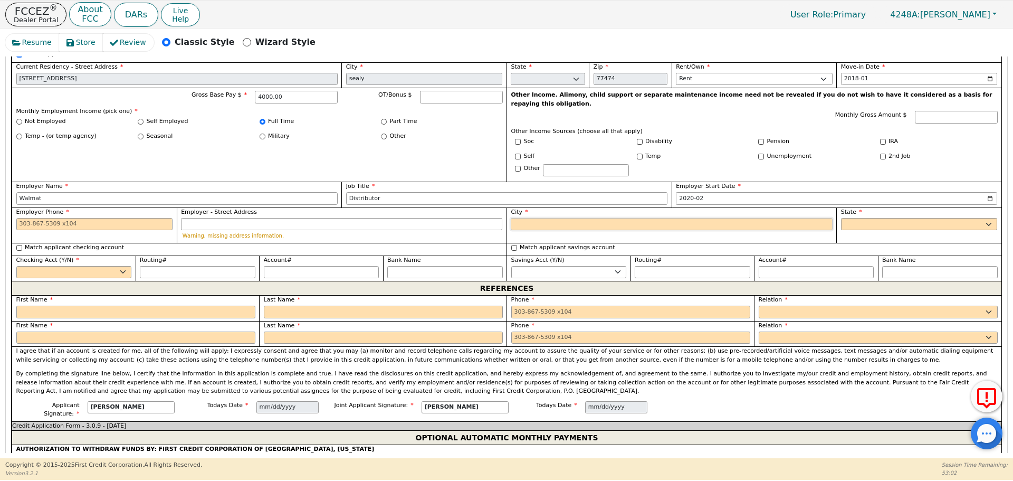
scroll to position [1032, 0]
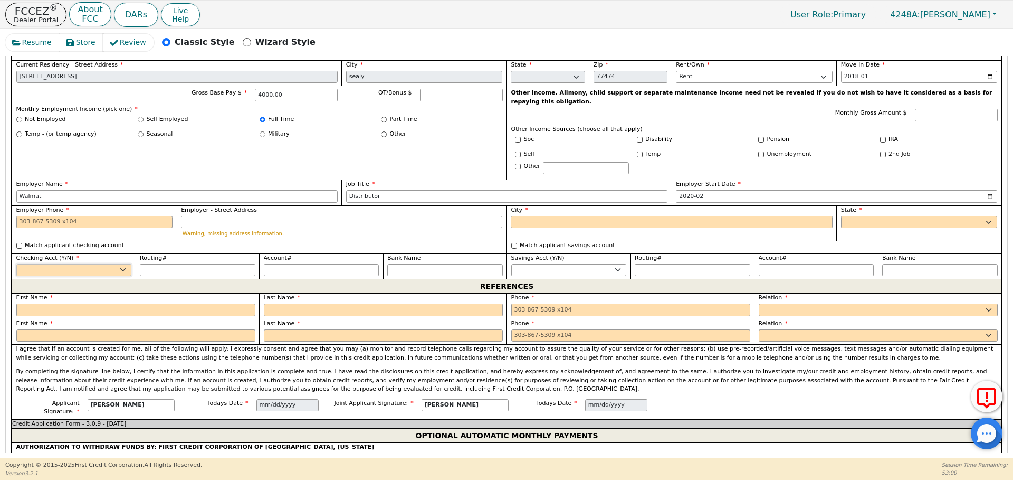
click at [90, 264] on select "Yes No" at bounding box center [74, 270] width 116 height 13
select select "y"
click at [16, 264] on select "Yes No" at bounding box center [74, 270] width 116 height 13
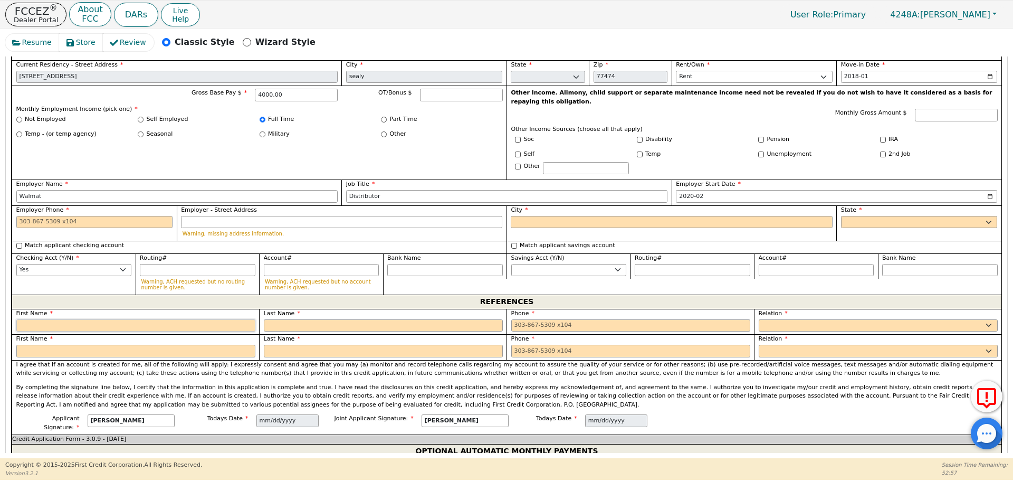
click at [83, 319] on input "text" at bounding box center [135, 325] width 239 height 13
type input "[PERSON_NAME]"
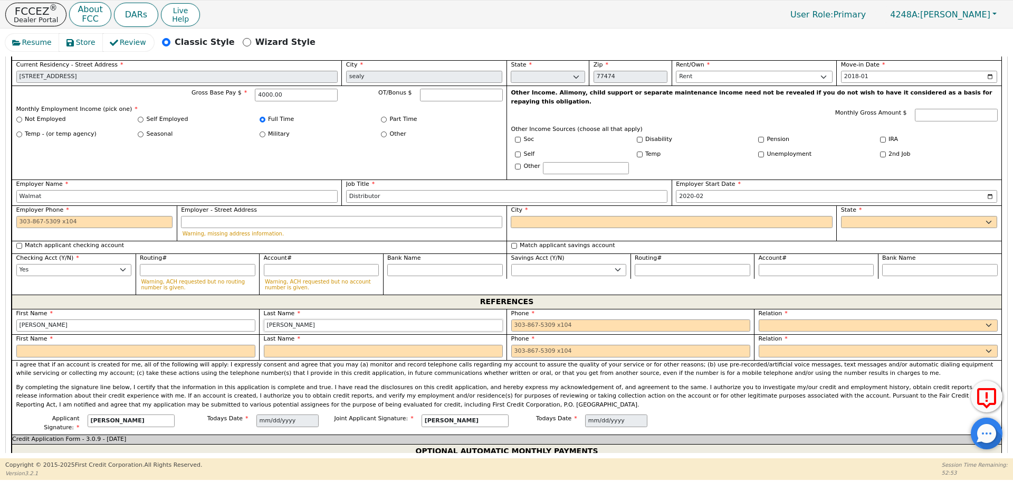
type input "[PERSON_NAME]"
type input "[PHONE_NUMBER]"
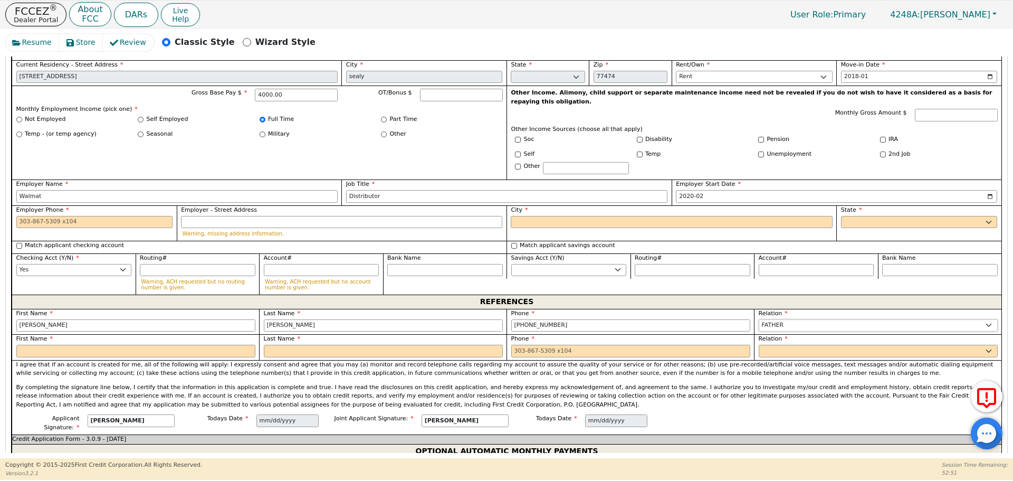
select select "FRIEND"
click at [33, 344] on input "text" at bounding box center [135, 350] width 239 height 13
type input "[PERSON_NAME]"
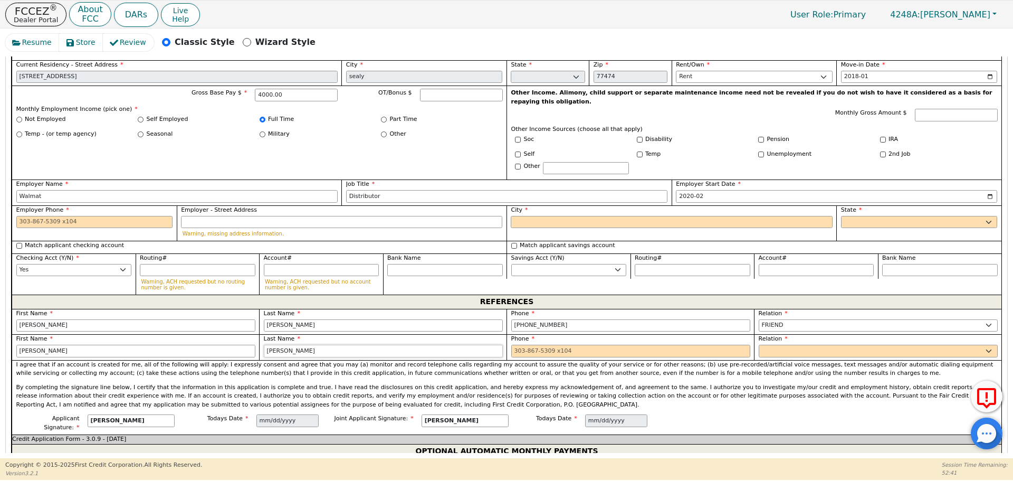
type input "[PERSON_NAME]"
click at [521, 319] on input "[PHONE_NUMBER]" at bounding box center [630, 325] width 239 height 13
type input "[PHONE_NUMBER]"
click at [549, 344] on input "[PHONE_NUMBER]" at bounding box center [630, 350] width 239 height 13
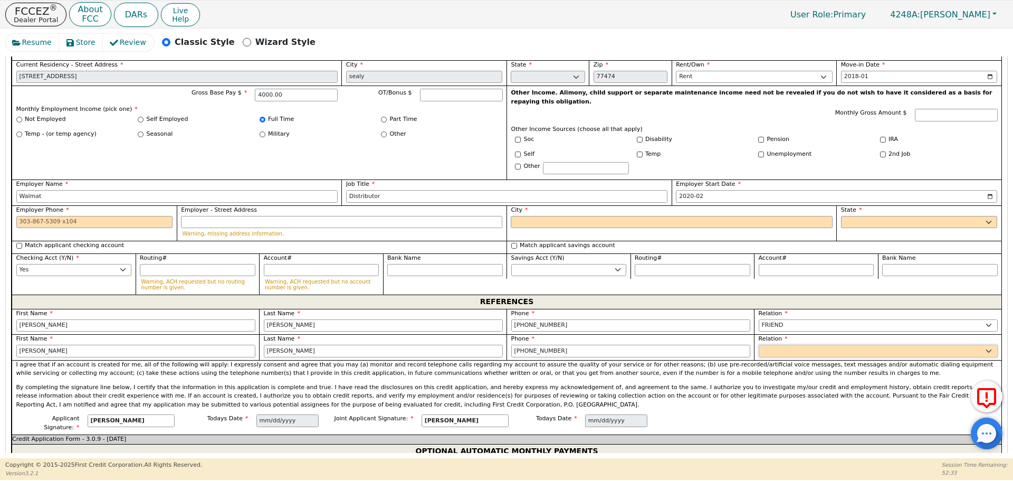
click at [827, 344] on select "FATHER MOTHER SISTER BROTHER DAUGHTER SON CO-WORKER NEIGHBOR FRIEND COUSIN G-MO…" at bounding box center [878, 350] width 239 height 13
select select "FRIEND"
click at [759, 344] on select "FATHER MOTHER SISTER BROTHER DAUGHTER SON CO-WORKER NEIGHBOR FRIEND COUSIN G-MO…" at bounding box center [878, 350] width 239 height 13
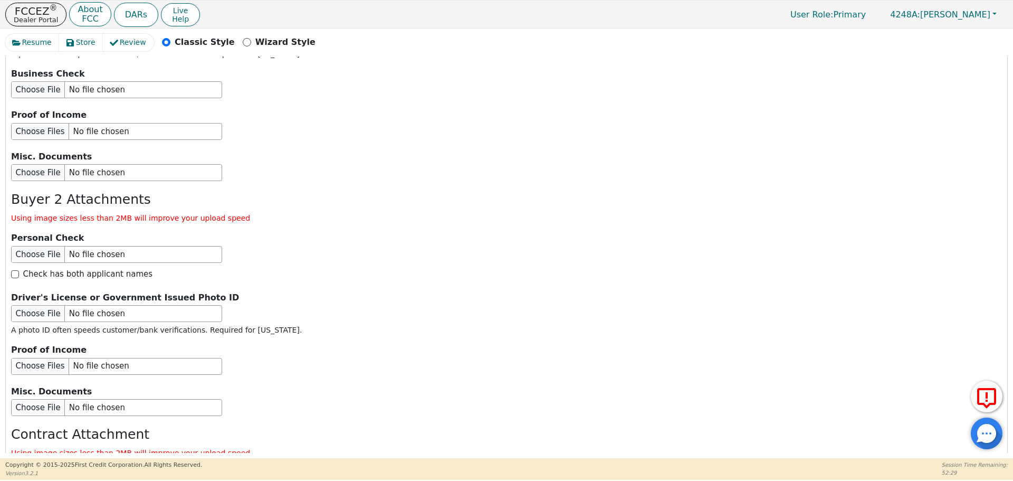
scroll to position [1862, 0]
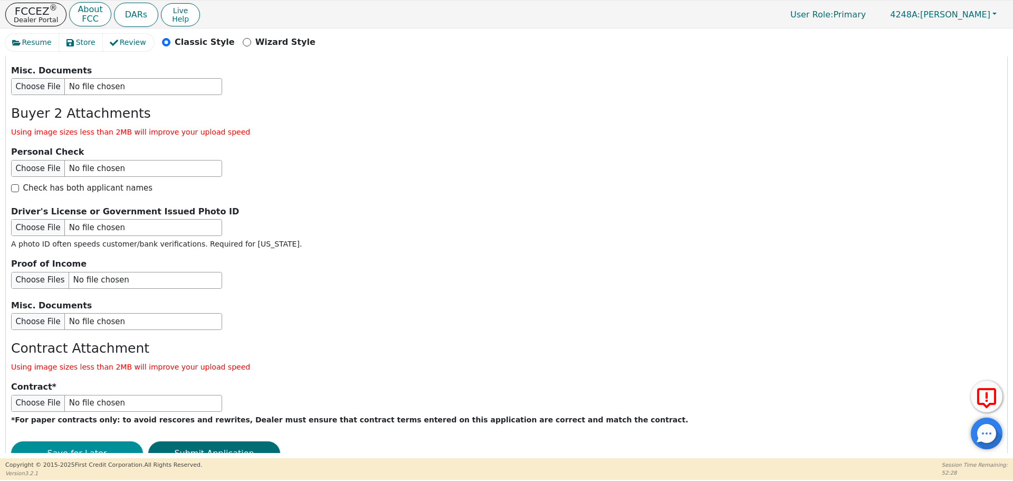
click at [114, 441] on button "Save for Later" at bounding box center [77, 453] width 132 height 24
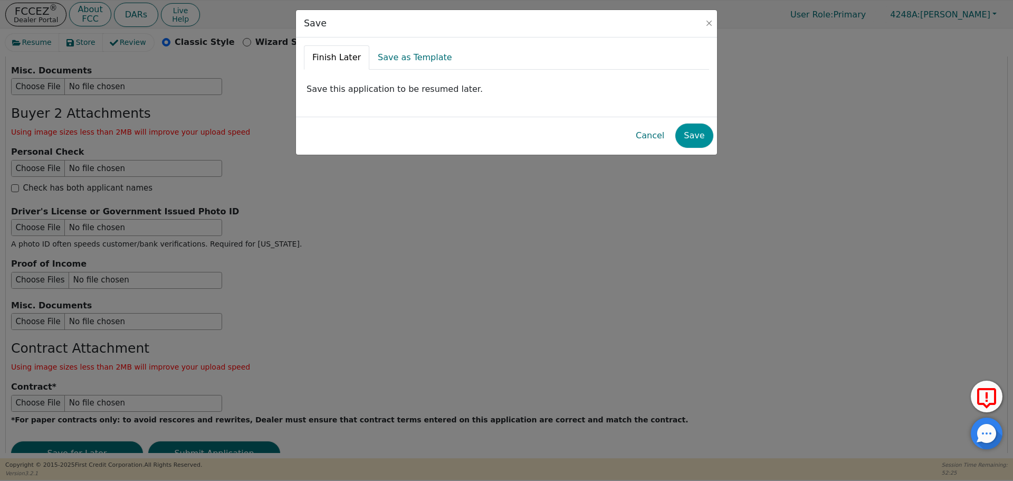
click at [697, 130] on button "Save" at bounding box center [693, 135] width 37 height 24
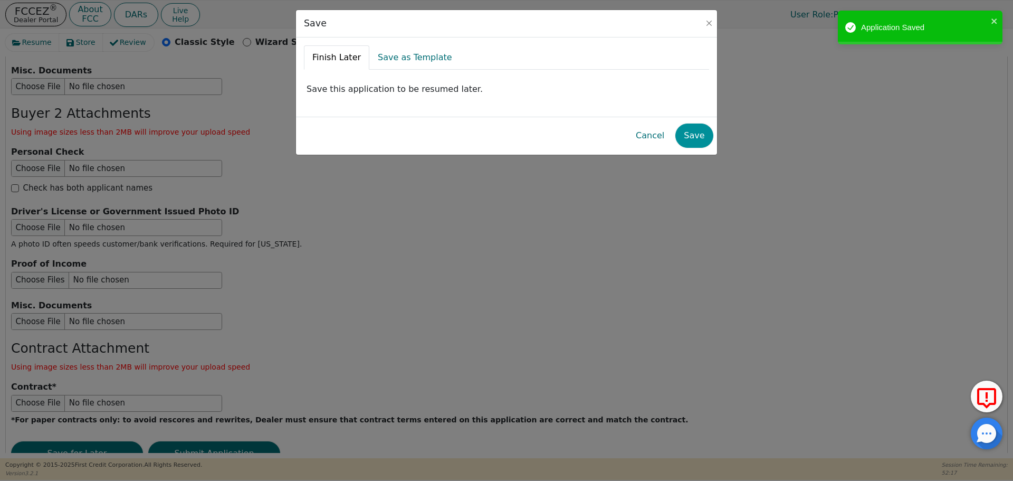
click at [691, 144] on button "Save" at bounding box center [693, 135] width 37 height 24
radio input "false"
checkbox input "false"
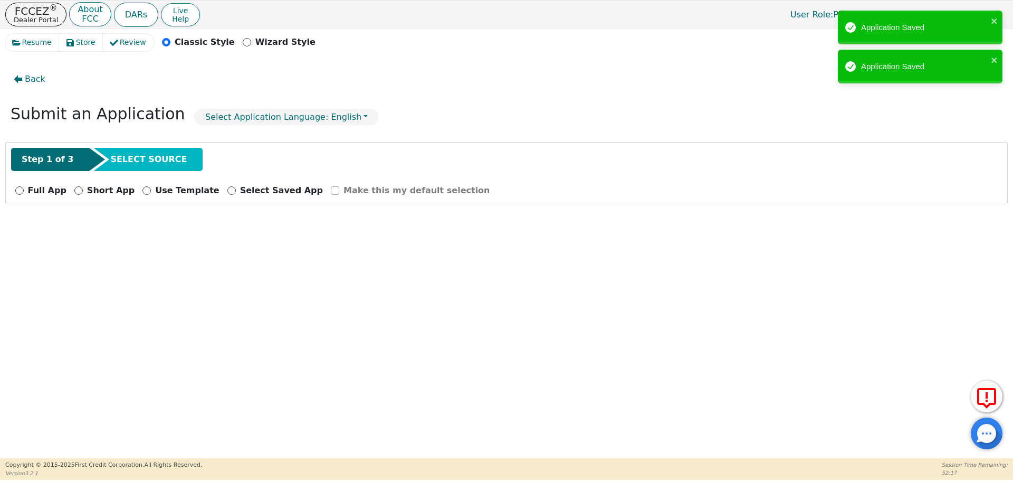
scroll to position [0, 0]
